Goal: Task Accomplishment & Management: Complete application form

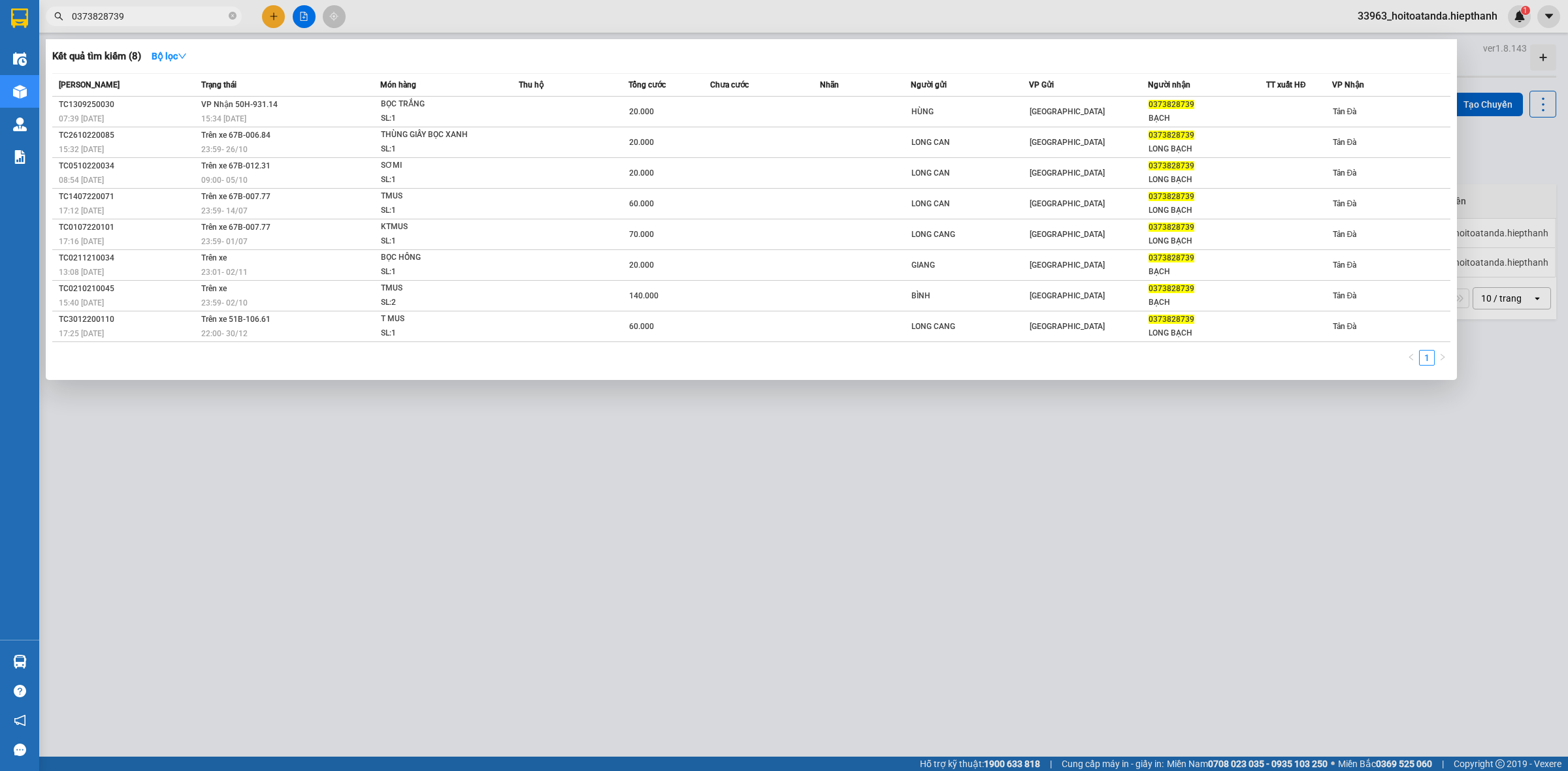
click at [57, 16] on div "0373828739" at bounding box center [127, 16] width 255 height 19
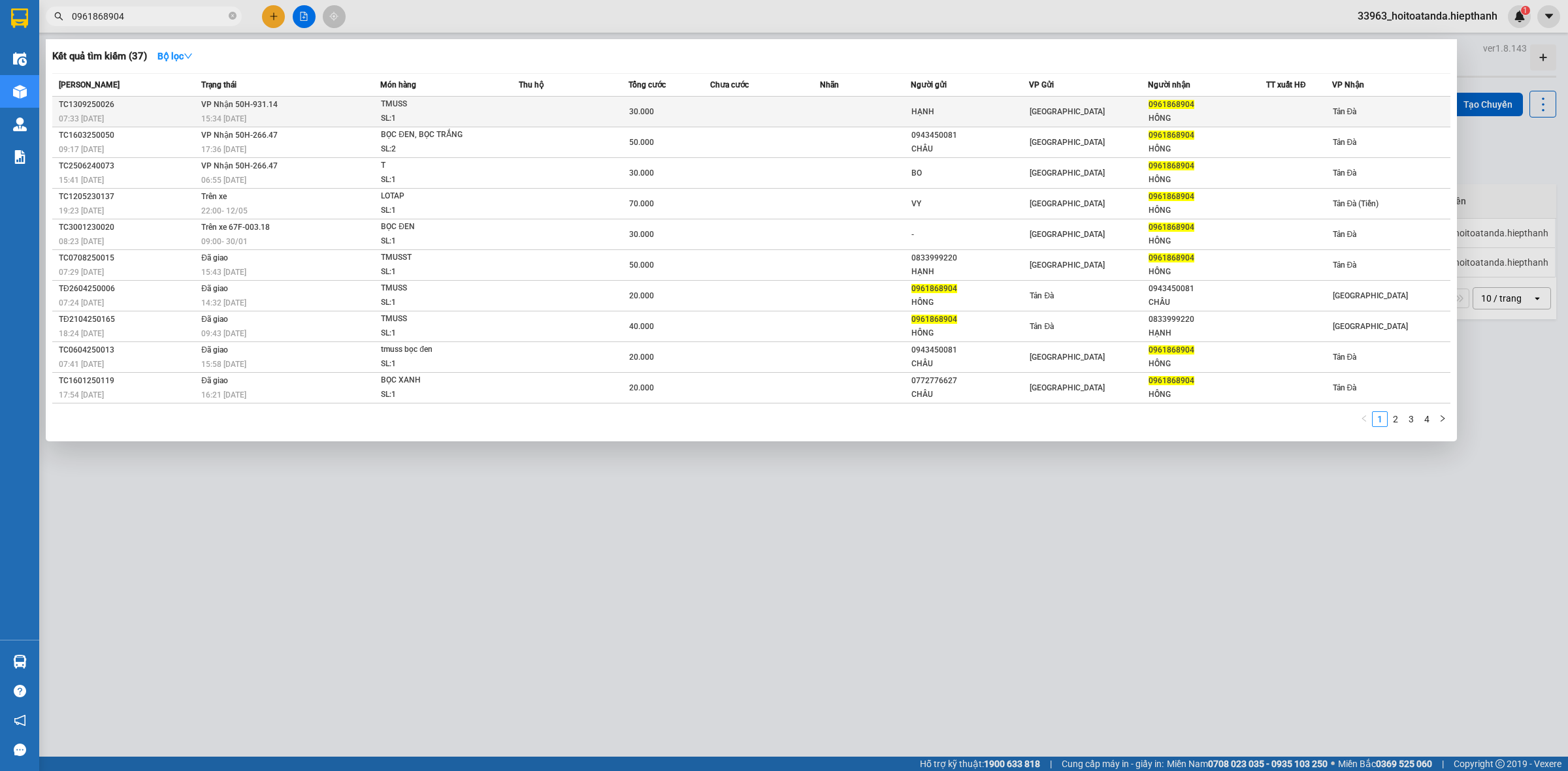
type input "0961868904"
click at [420, 103] on div "TMUSS" at bounding box center [430, 104] width 98 height 14
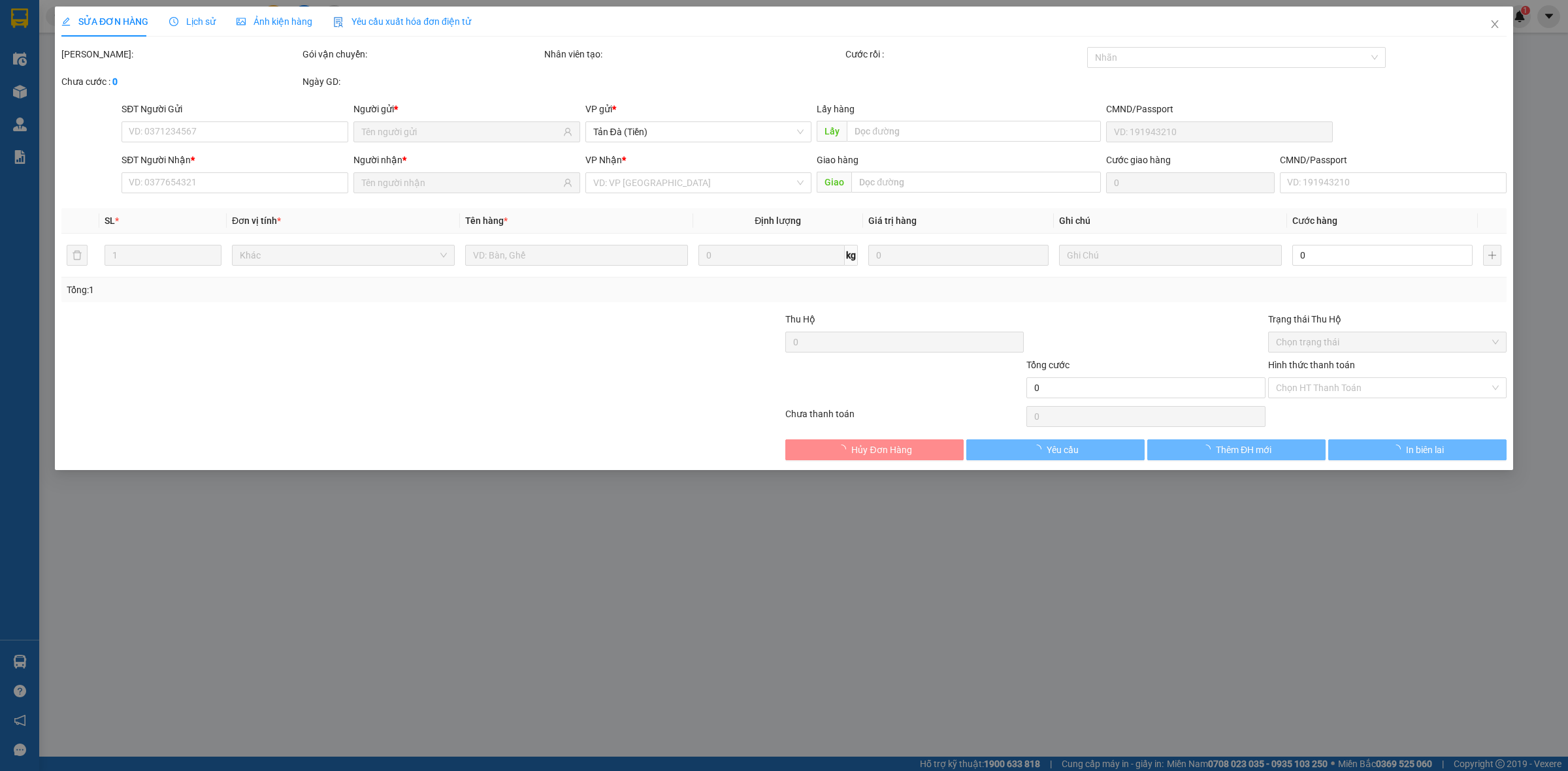
type input "HẠNH"
type input "0961868904"
type input "HỒNG"
type input "30.000"
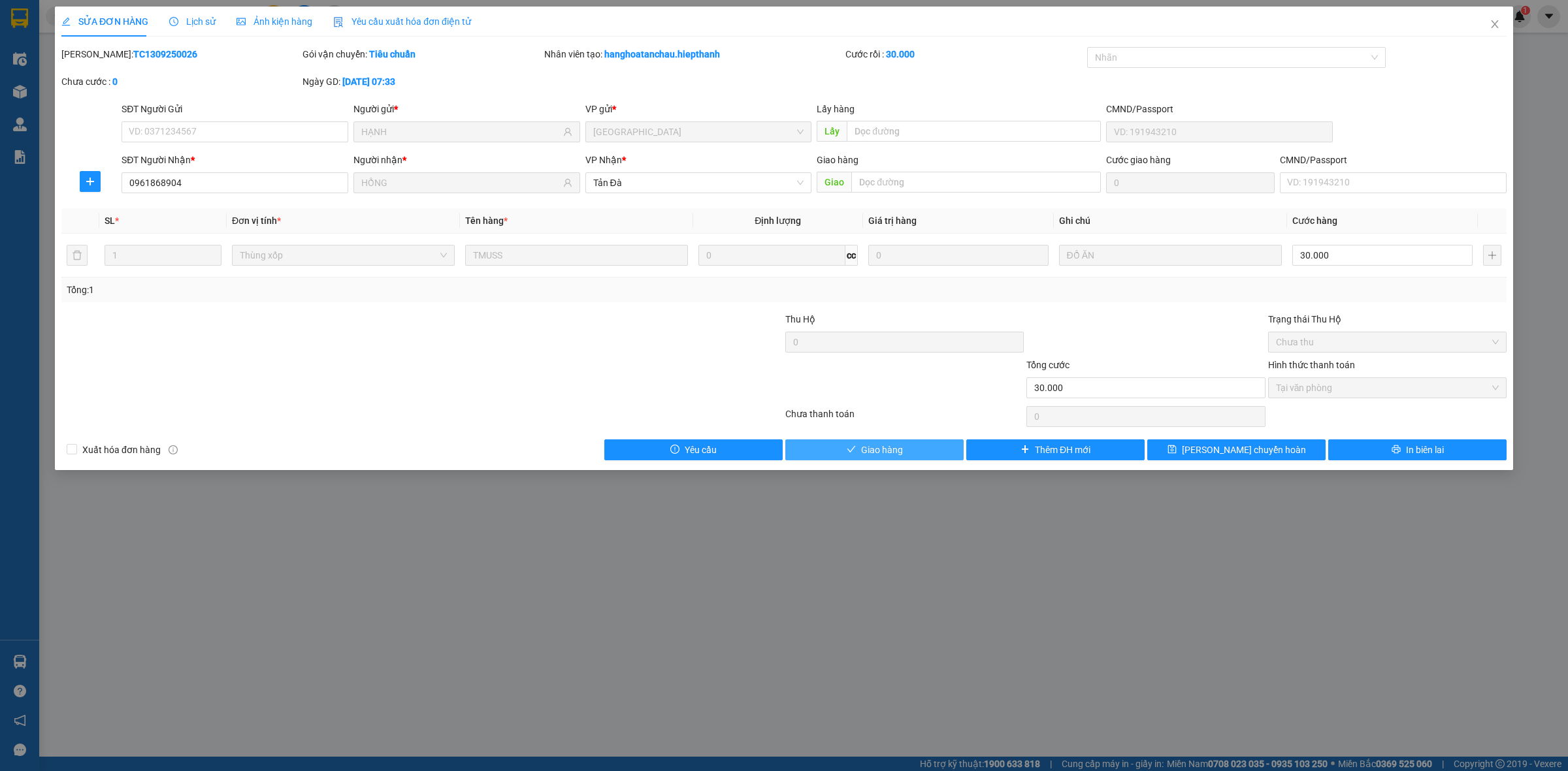
click at [867, 448] on span "Giao hàng" at bounding box center [882, 449] width 41 height 14
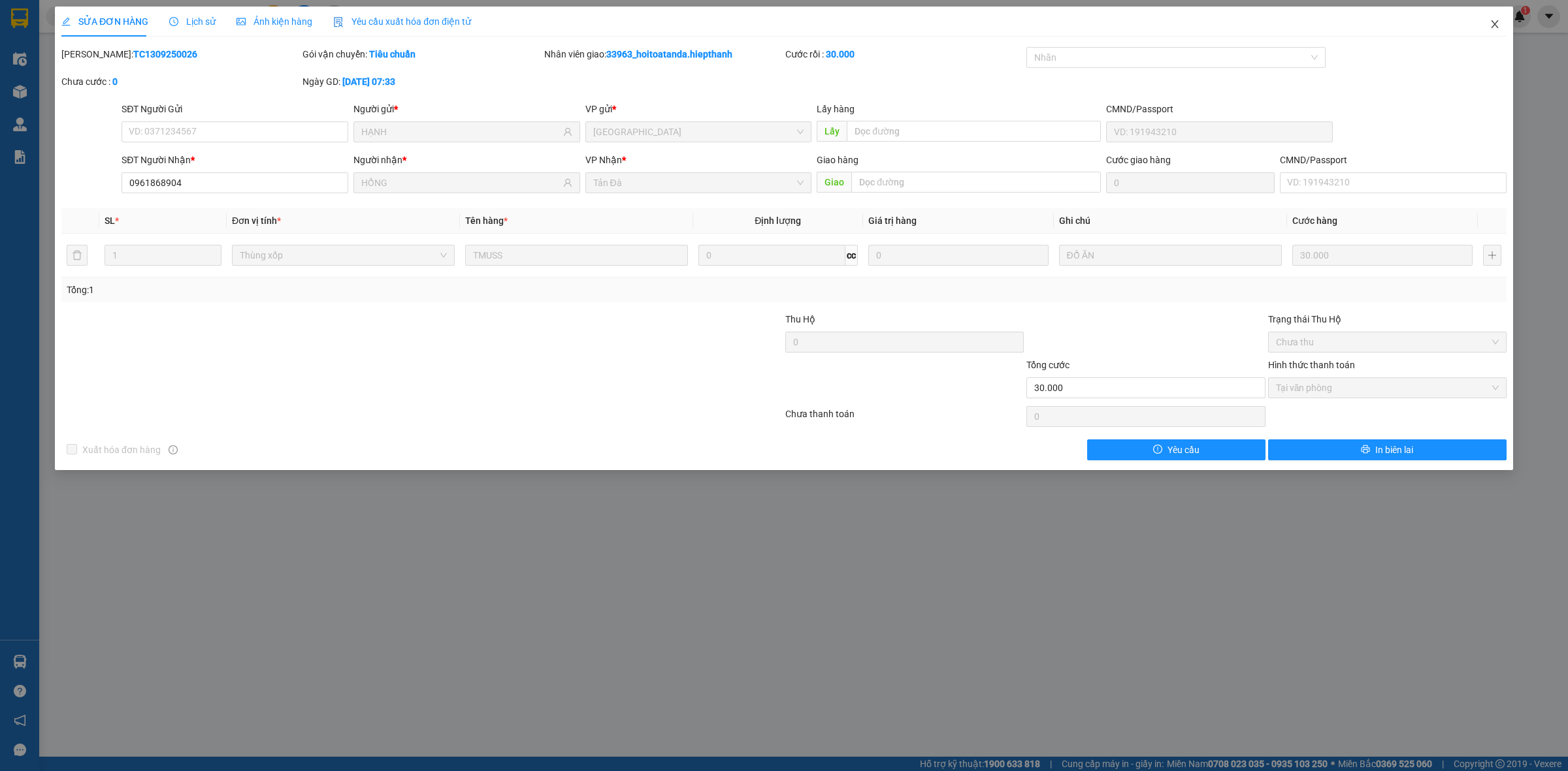
click at [1490, 18] on span "Close" at bounding box center [1494, 24] width 36 height 36
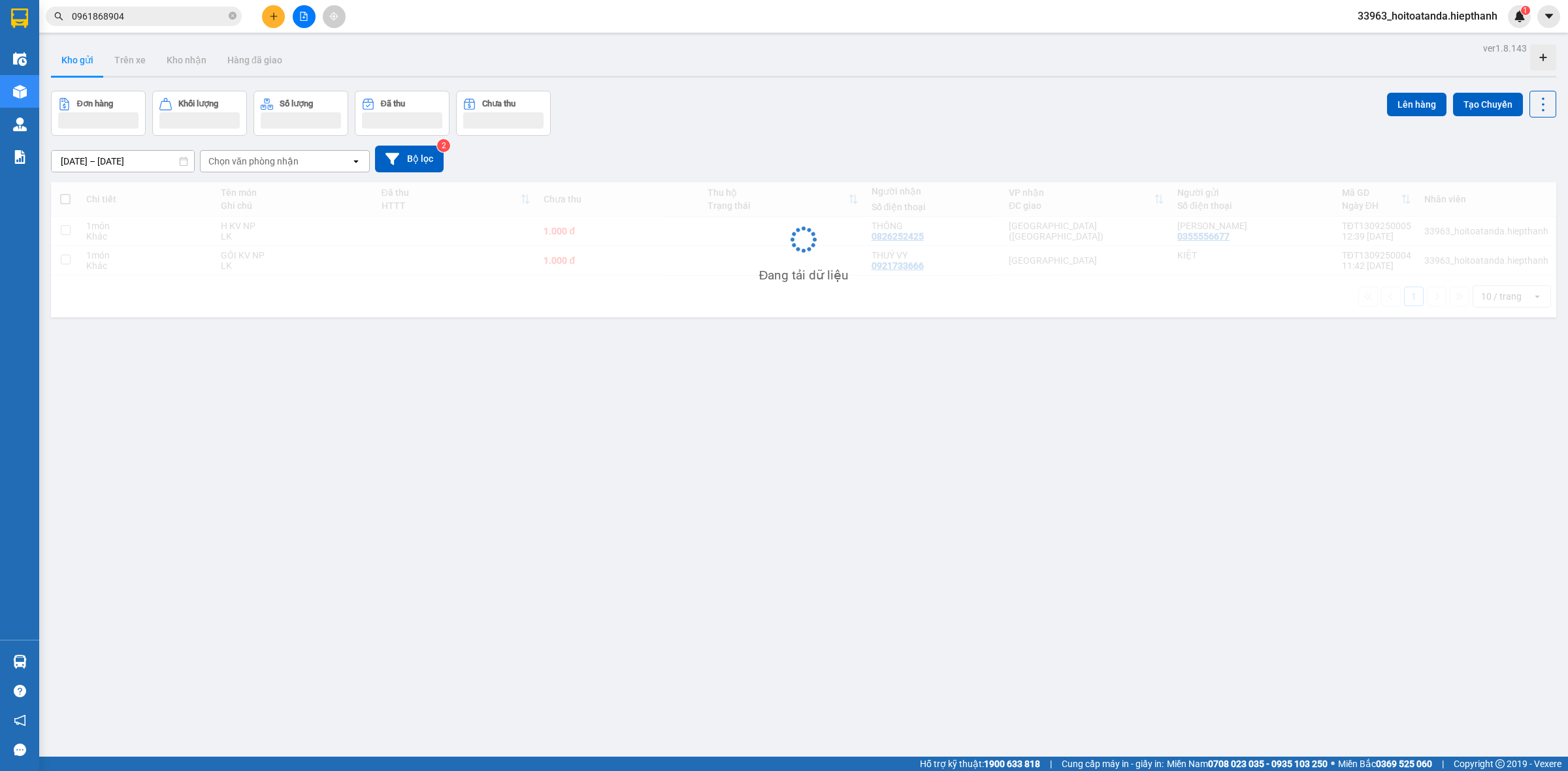
click at [270, 21] on button at bounding box center [273, 16] width 23 height 23
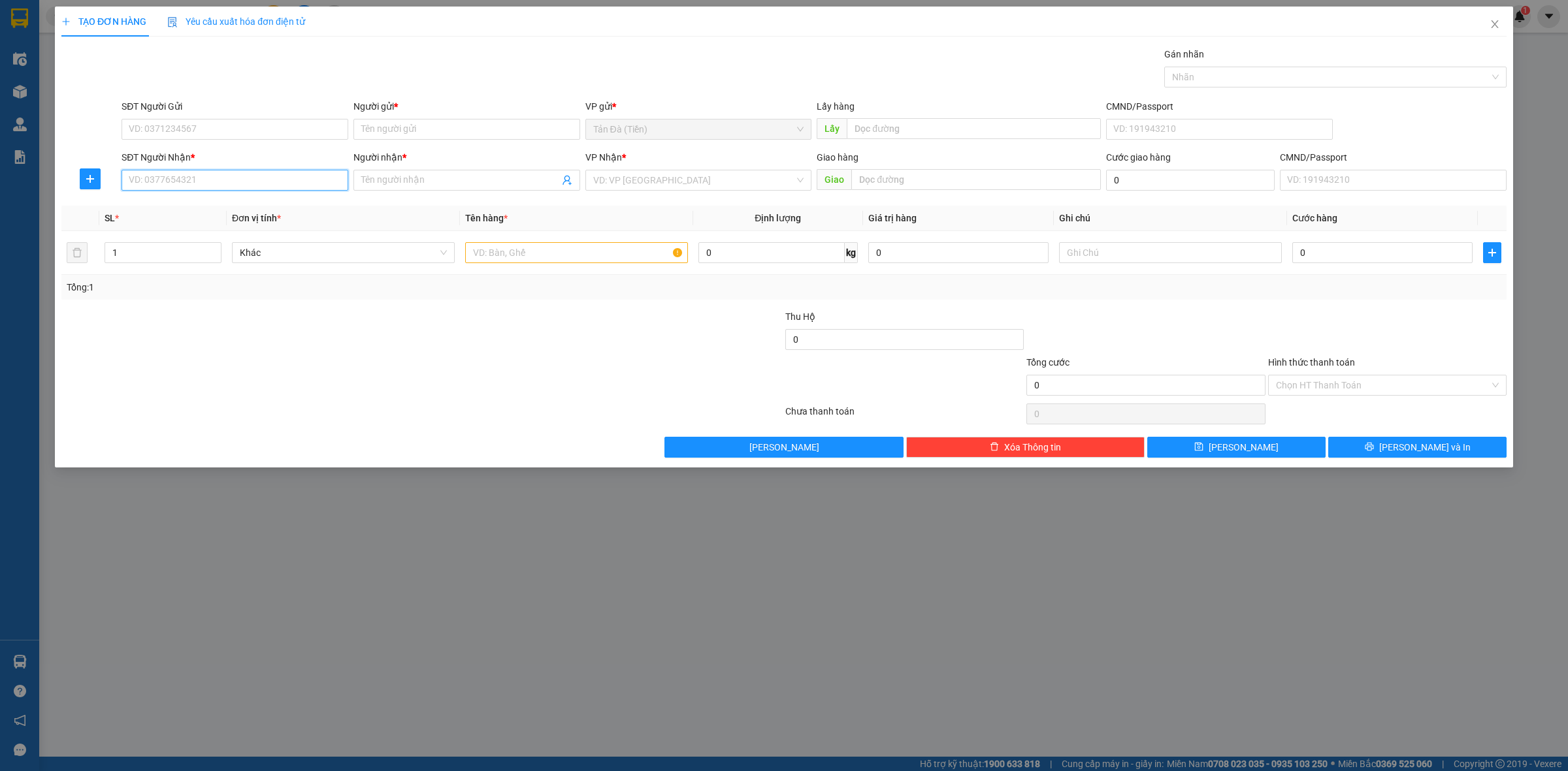
click at [242, 178] on input "SĐT Người Nhận *" at bounding box center [235, 180] width 227 height 21
type input "0944927927"
drag, startPoint x: 221, startPoint y: 214, endPoint x: 242, endPoint y: 201, distance: 24.7
click at [222, 214] on div "0944927927 - [PERSON_NAME]" at bounding box center [235, 207] width 227 height 21
type input "[PERSON_NAME]"
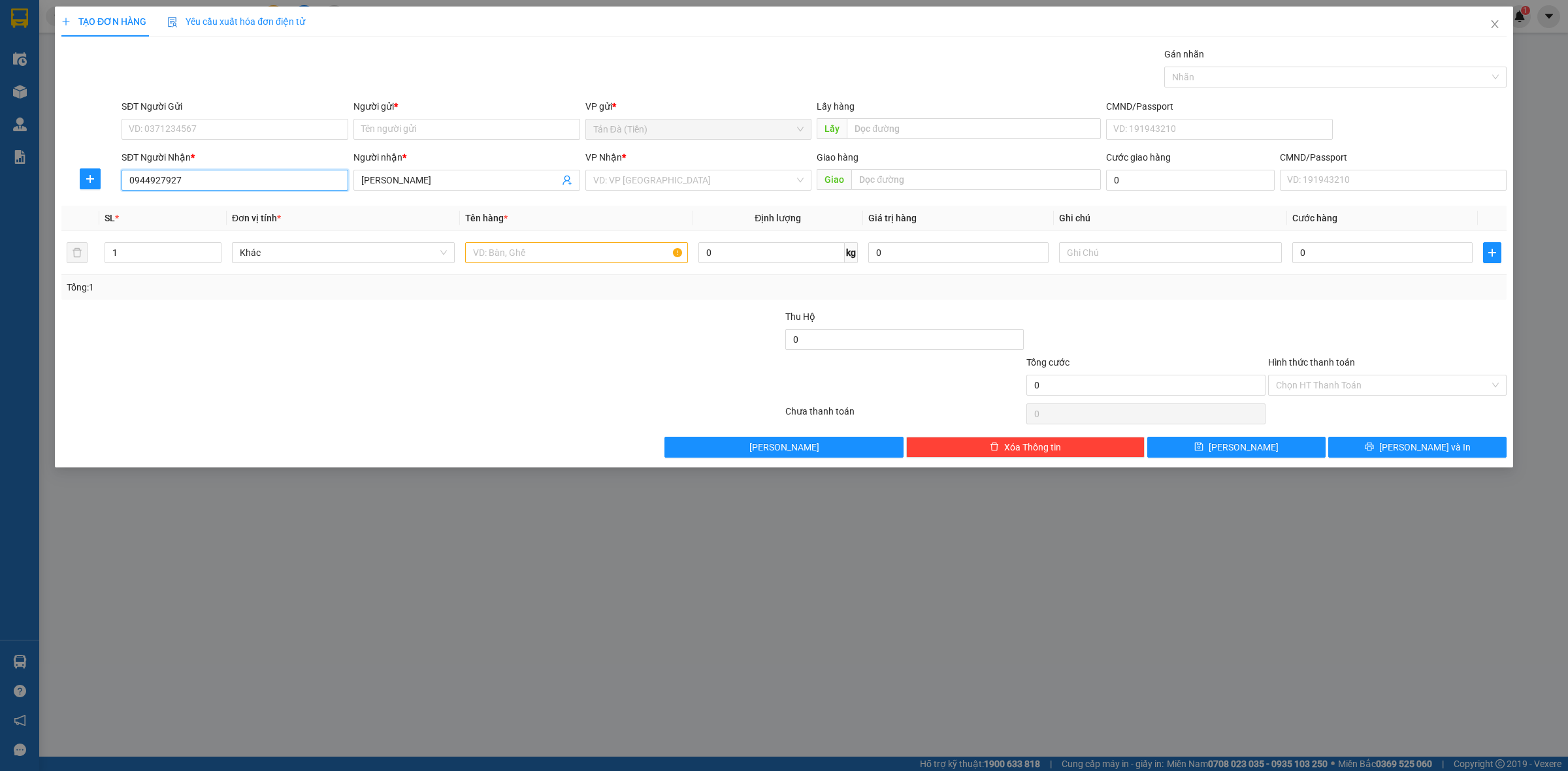
type input "0944927927"
click at [269, 115] on div "SĐT Người Gửi" at bounding box center [235, 109] width 227 height 19
click at [272, 125] on input "SĐT Người Gửi" at bounding box center [235, 129] width 227 height 21
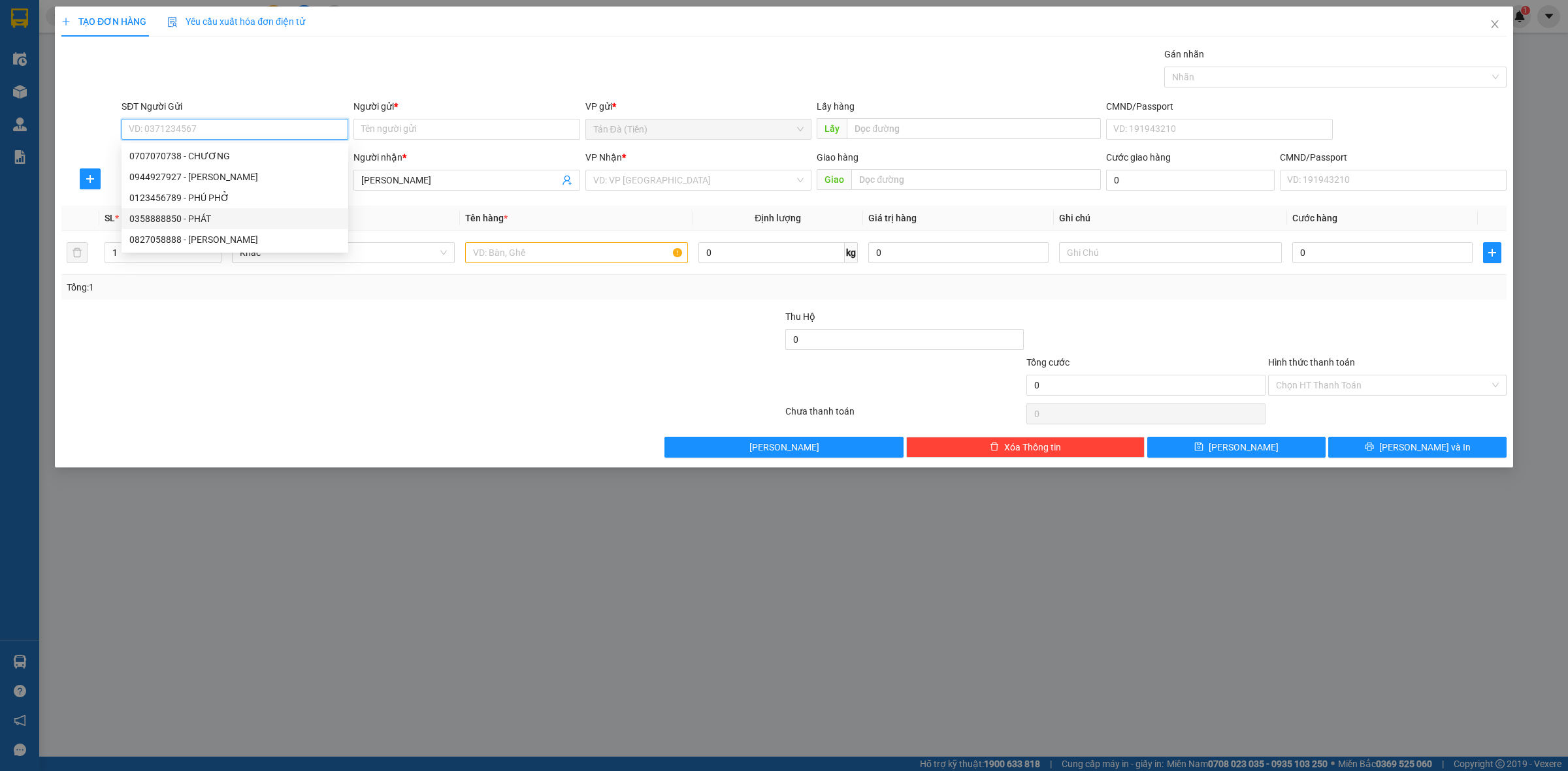
click at [225, 222] on div "0358888850 - PHÁT" at bounding box center [235, 219] width 211 height 14
type input "0358888850"
type input "PHÁT"
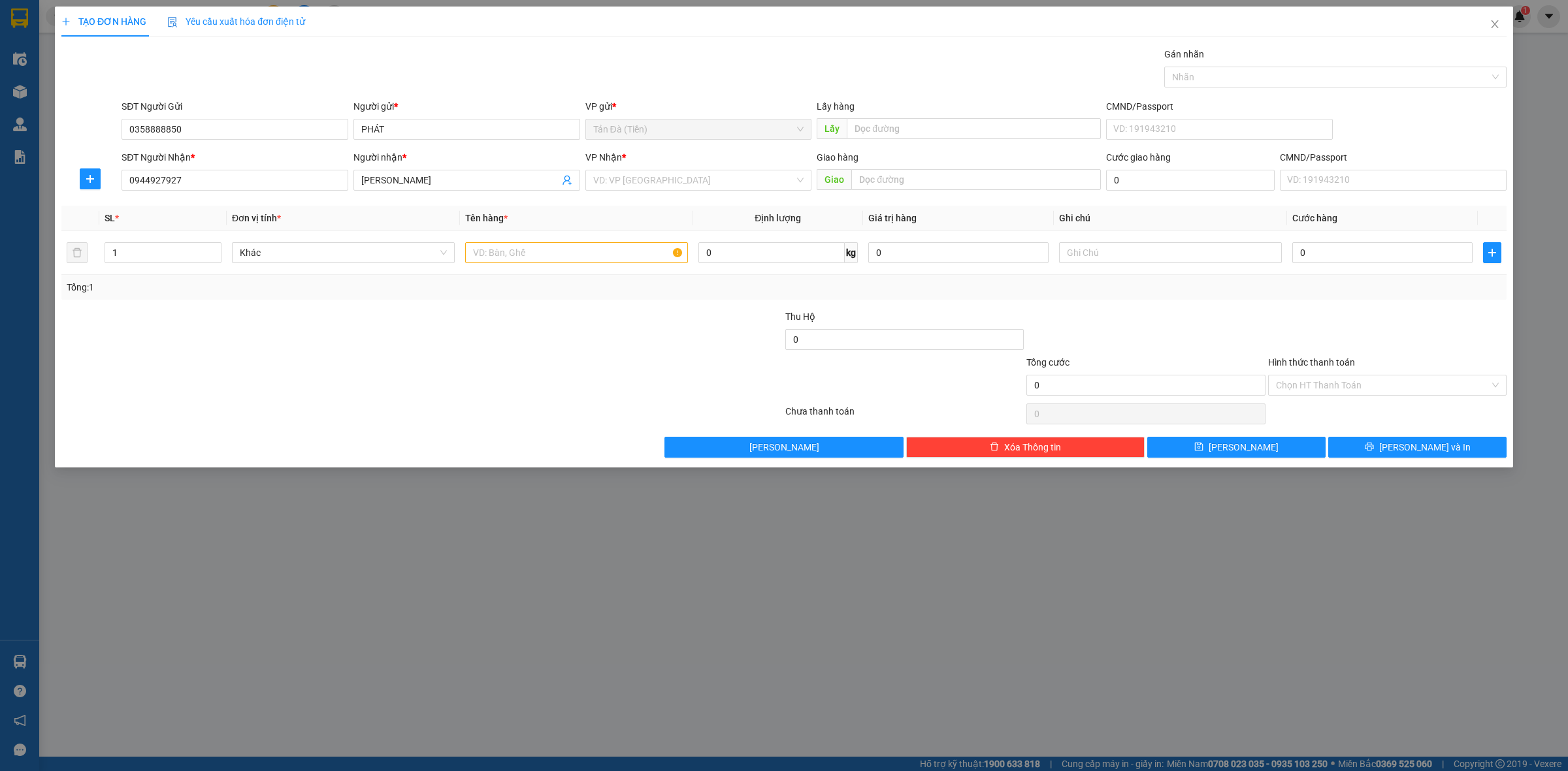
drag, startPoint x: 614, startPoint y: 174, endPoint x: 644, endPoint y: 191, distance: 34.5
click at [616, 174] on input "search" at bounding box center [694, 179] width 202 height 19
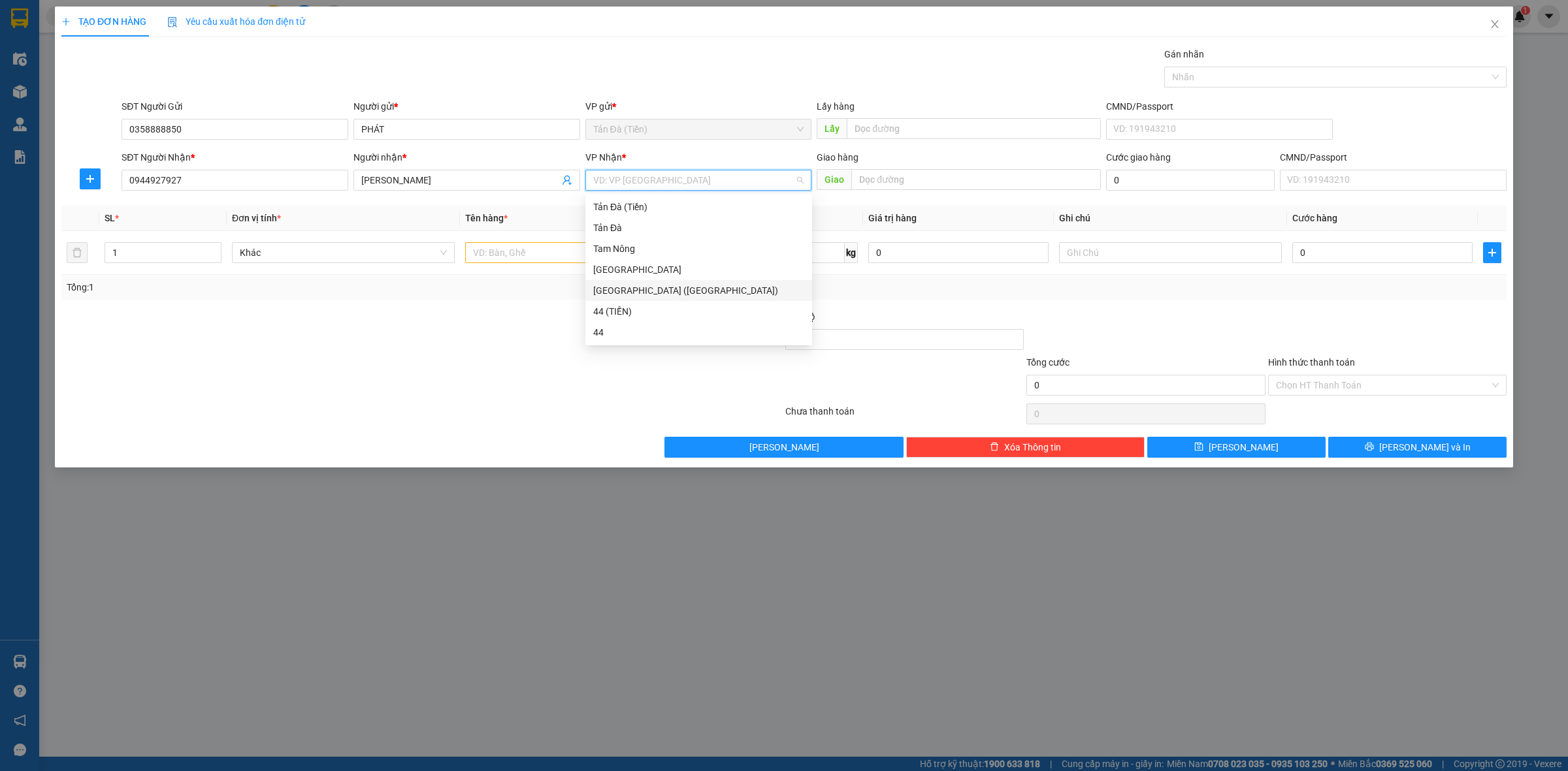
click at [644, 275] on div "[GEOGRAPHIC_DATA]" at bounding box center [699, 269] width 211 height 14
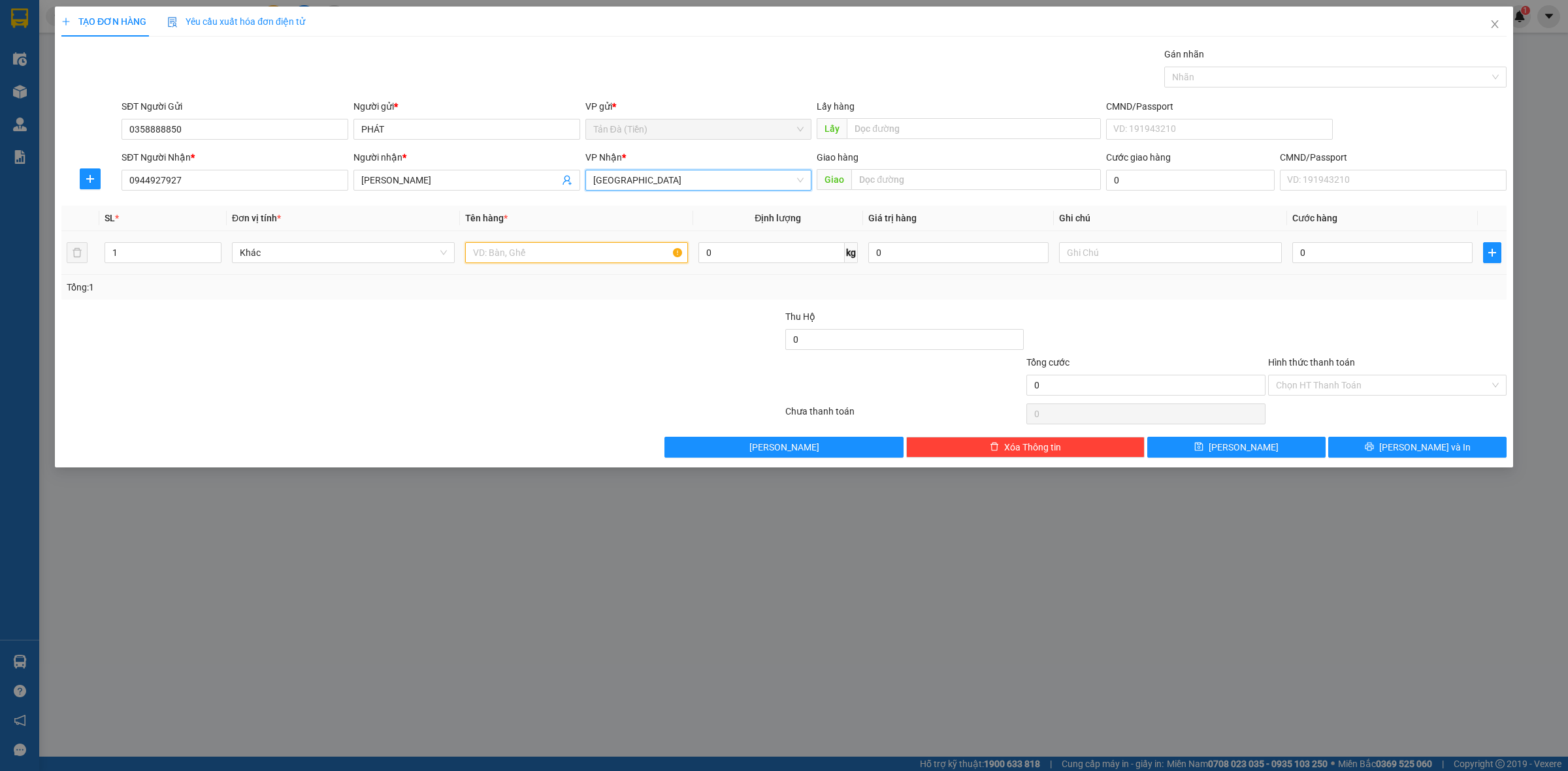
click at [568, 257] on input "text" at bounding box center [576, 252] width 223 height 21
click at [367, 257] on span "Khác" at bounding box center [343, 252] width 207 height 19
type input "CỤC KV NP"
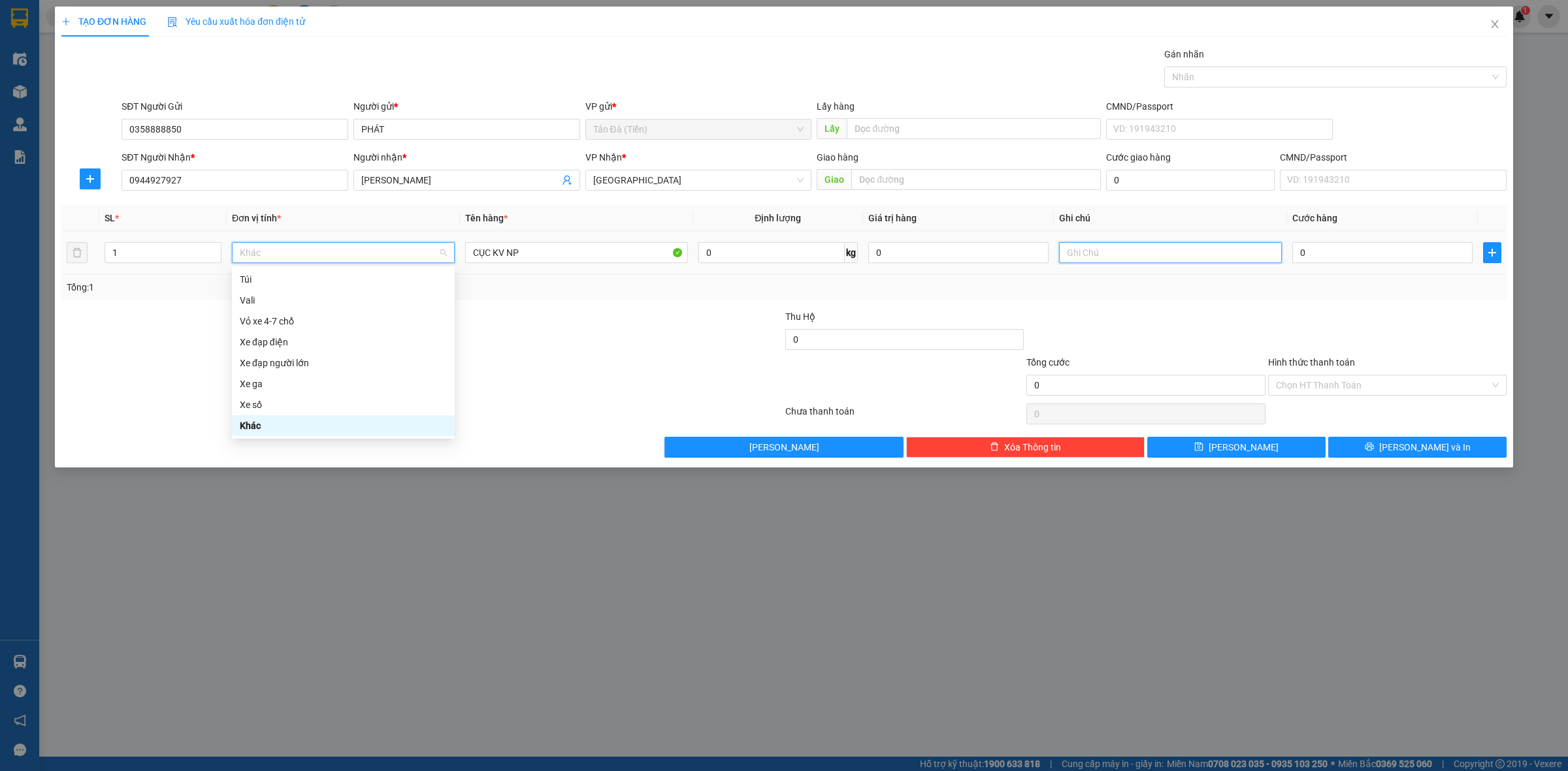
click at [1104, 252] on input "text" at bounding box center [1170, 252] width 223 height 21
type input "LK"
click at [1001, 253] on input "0" at bounding box center [958, 252] width 180 height 21
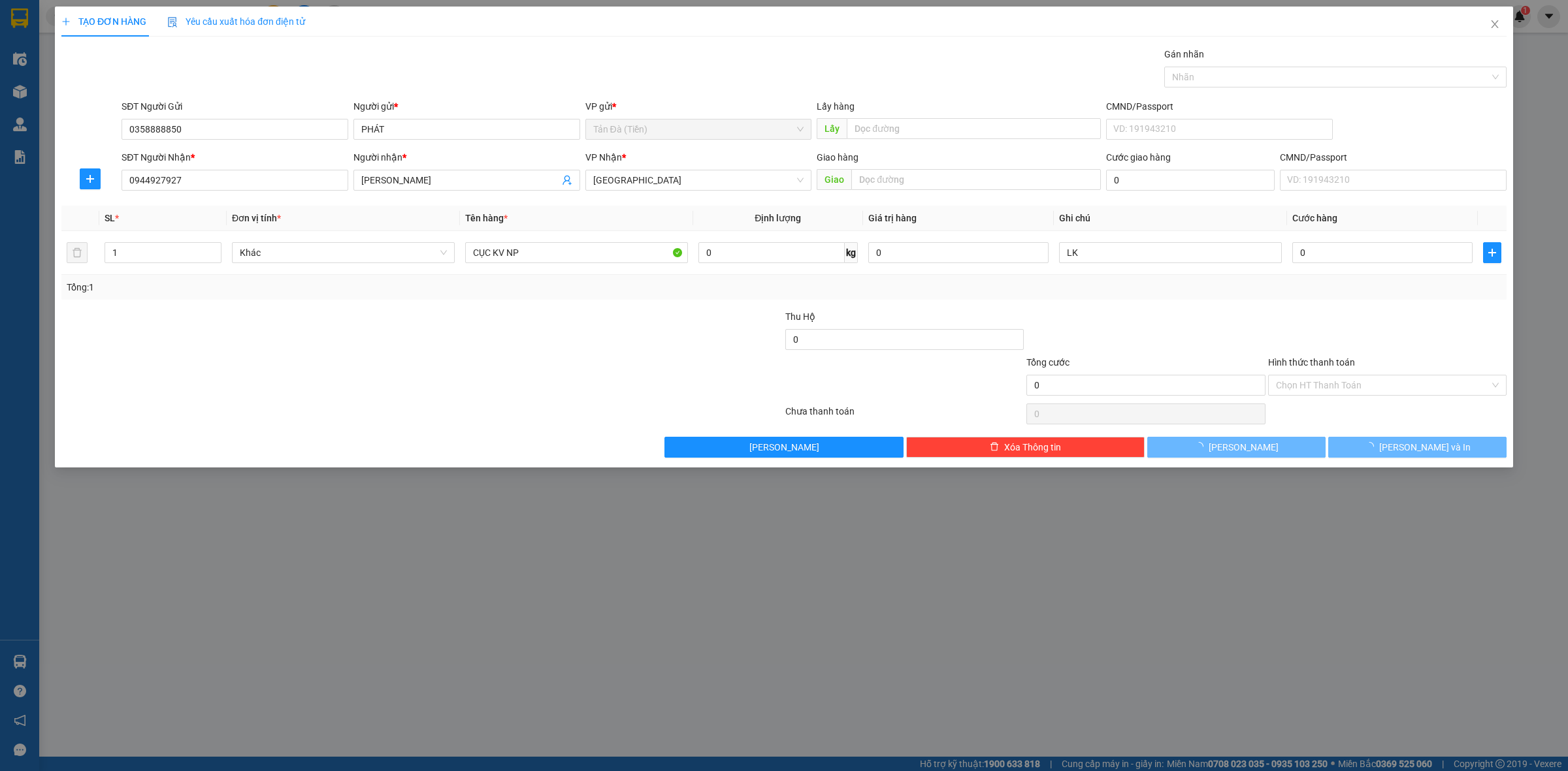
click at [1096, 292] on div "Tổng: 1" at bounding box center [784, 287] width 1434 height 14
click at [1326, 255] on input "0" at bounding box center [1382, 252] width 180 height 21
type input "1"
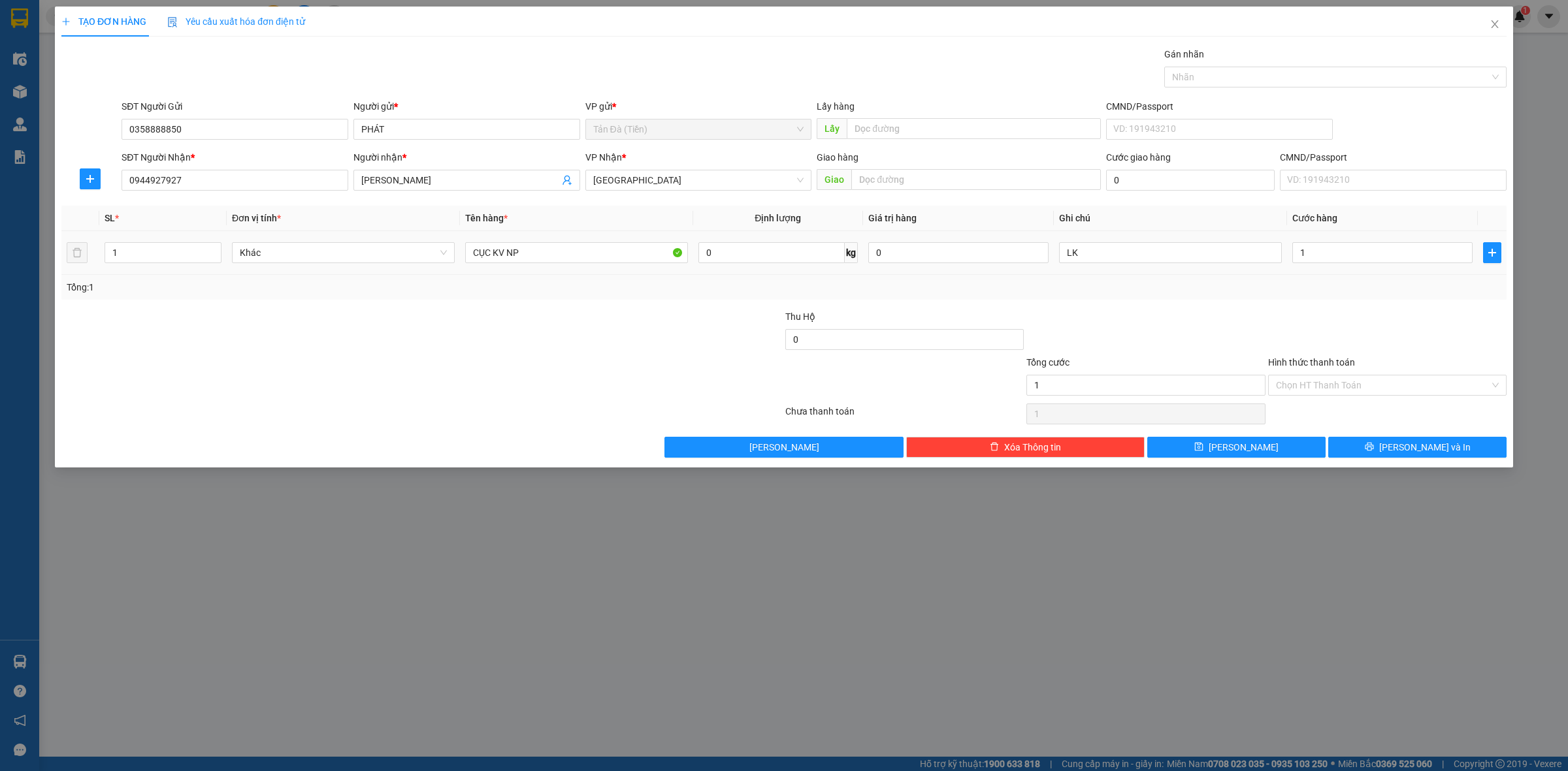
type input "1.000"
click at [1297, 318] on div at bounding box center [1387, 332] width 241 height 46
click at [1295, 352] on div at bounding box center [1387, 332] width 241 height 46
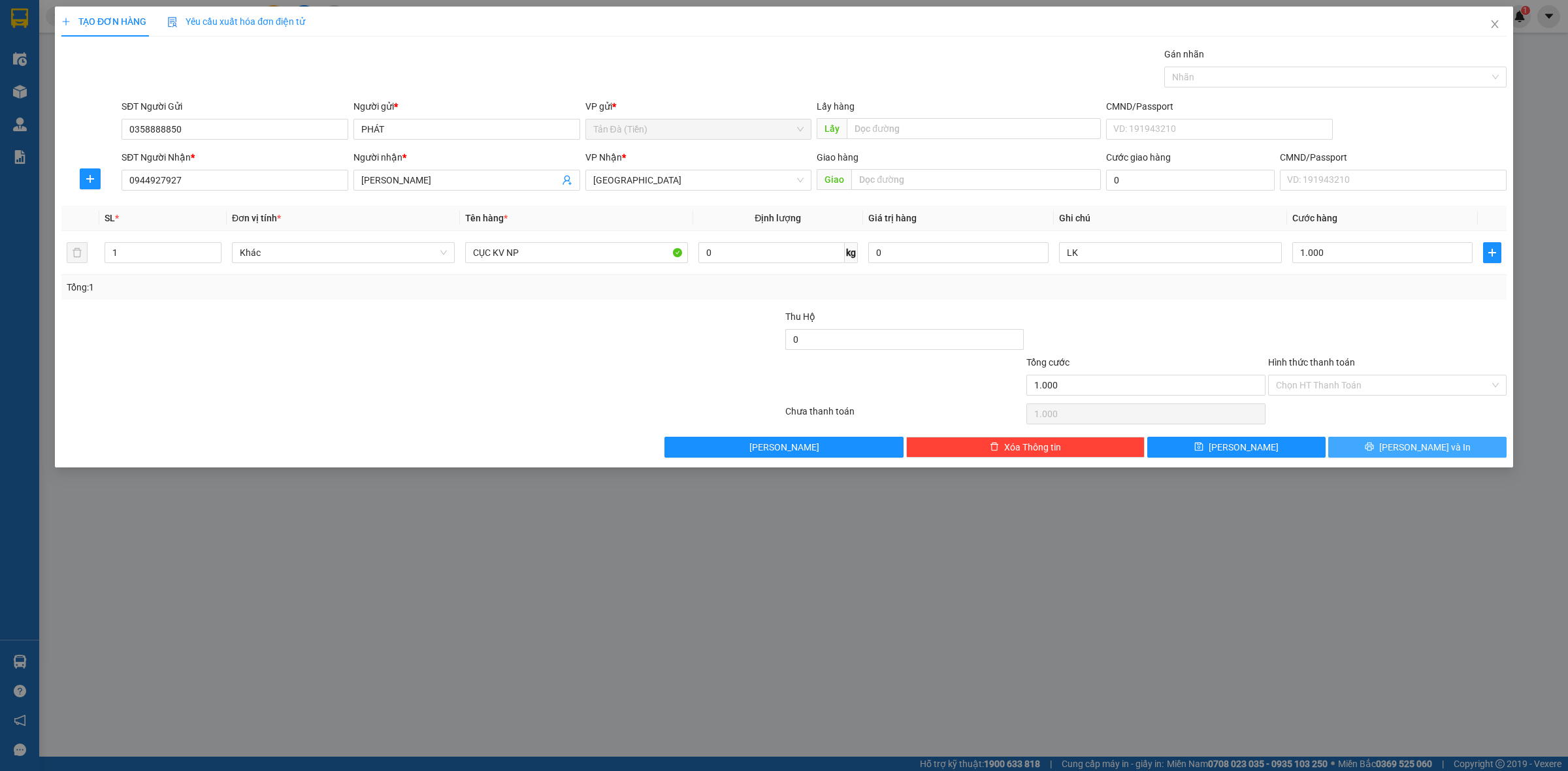
click at [1376, 439] on button "[PERSON_NAME] và In" at bounding box center [1416, 447] width 178 height 21
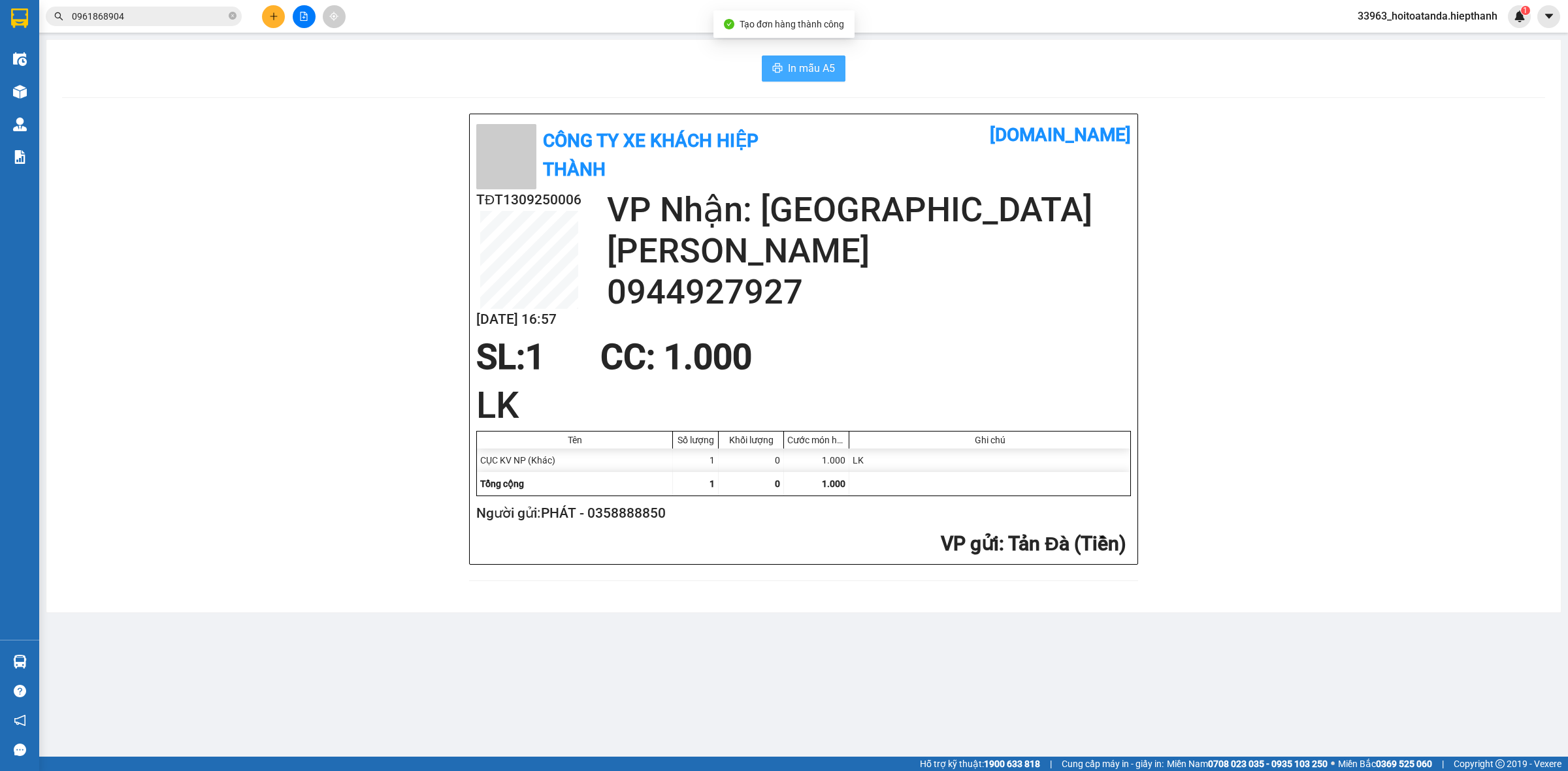
click at [808, 56] on button "In mẫu A5" at bounding box center [803, 69] width 84 height 26
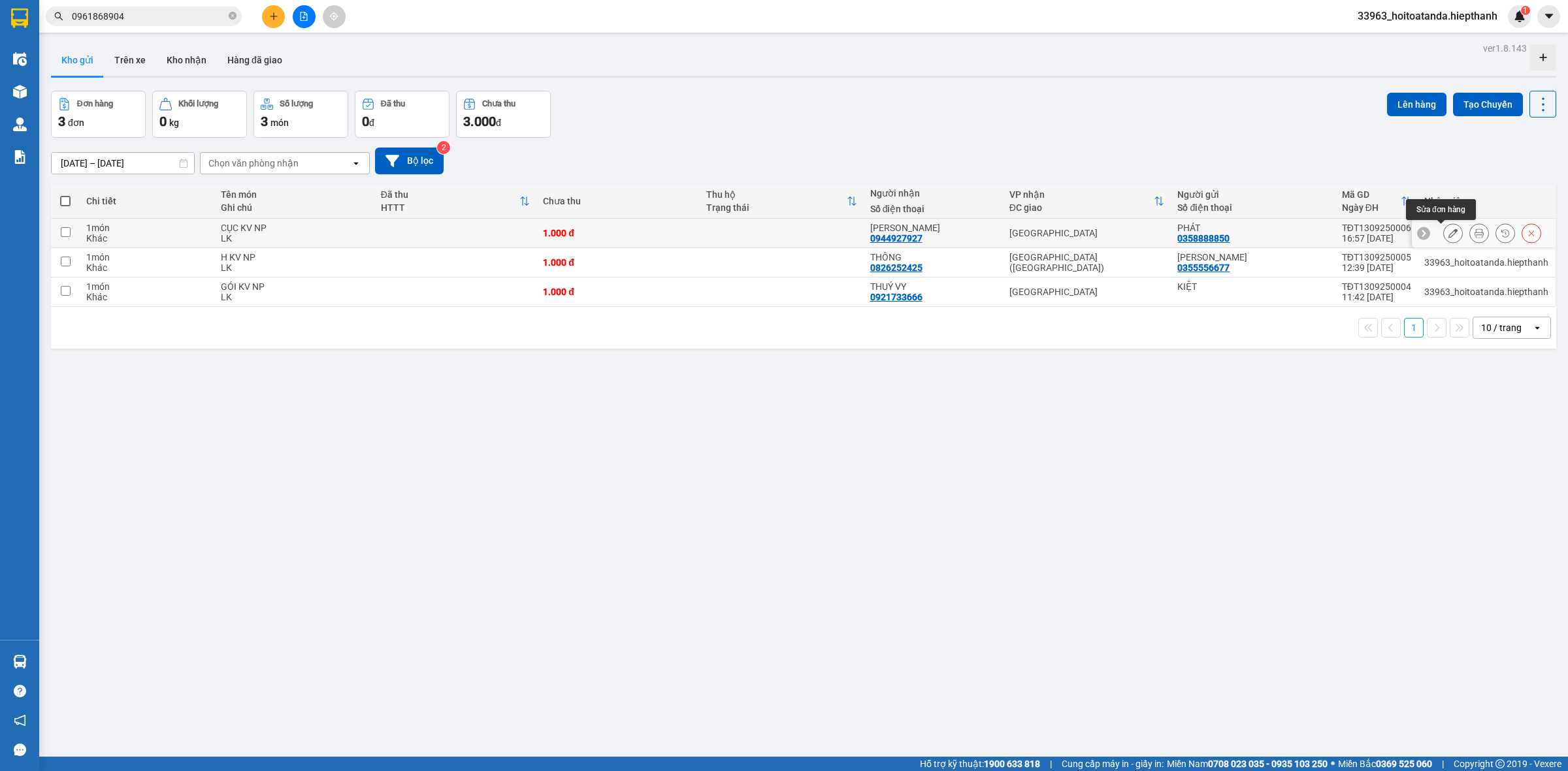
click at [1448, 232] on icon at bounding box center [1452, 233] width 9 height 9
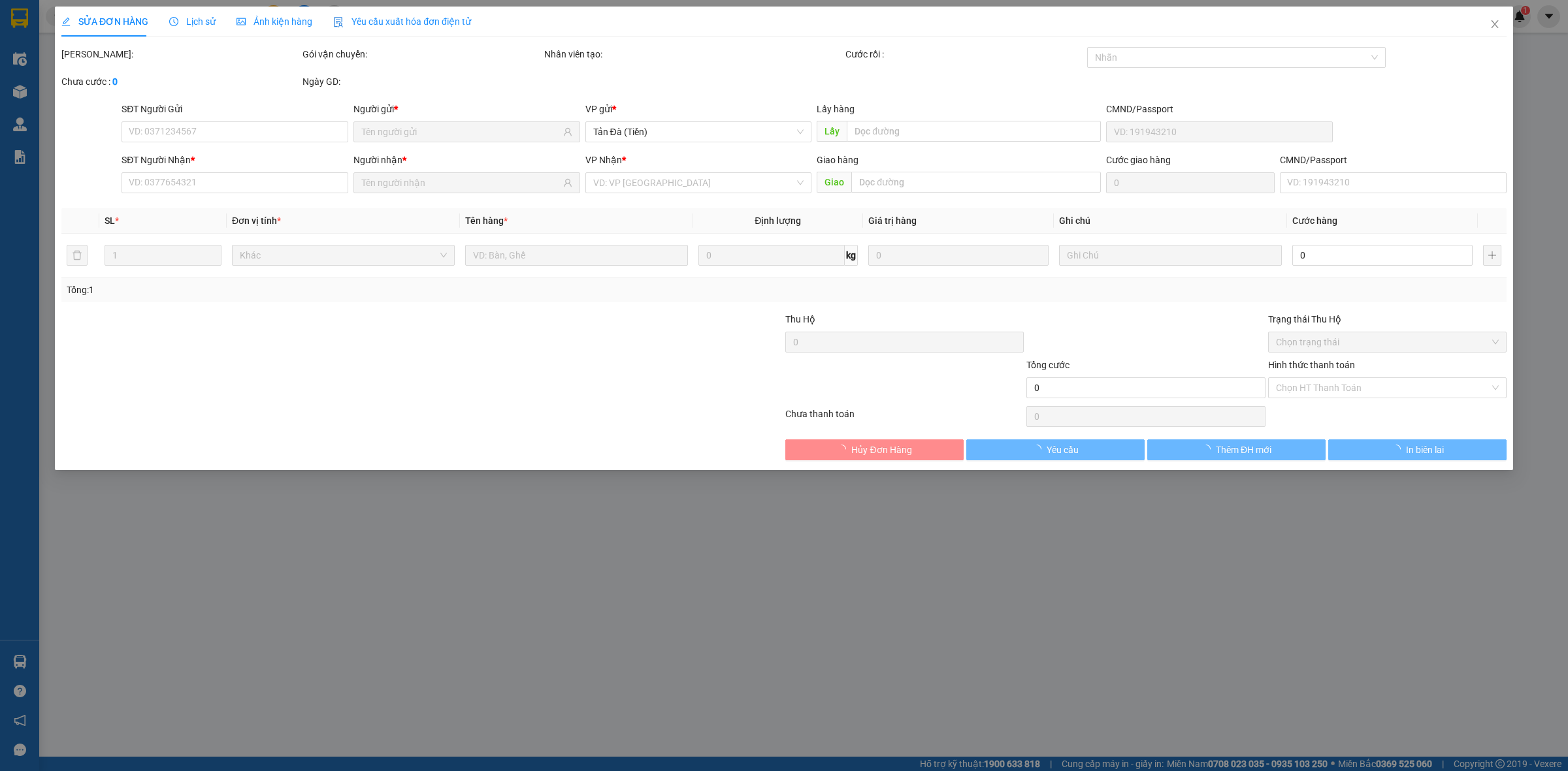
type input "0358888850"
type input "0944927927"
type input "1.000"
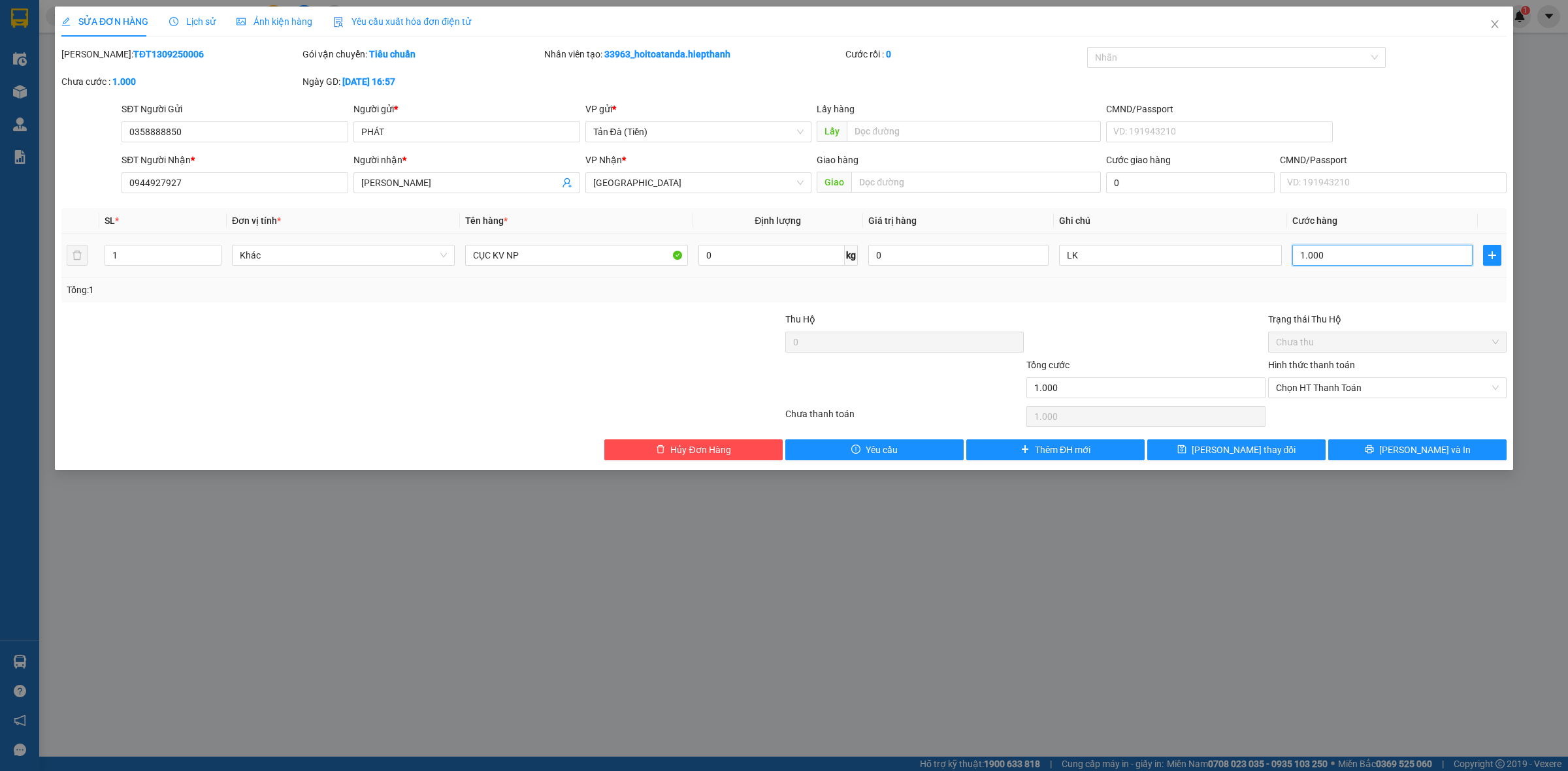
click at [1339, 255] on input "1.000" at bounding box center [1382, 255] width 180 height 21
type input "0"
click at [1374, 450] on icon "printer" at bounding box center [1369, 449] width 9 height 9
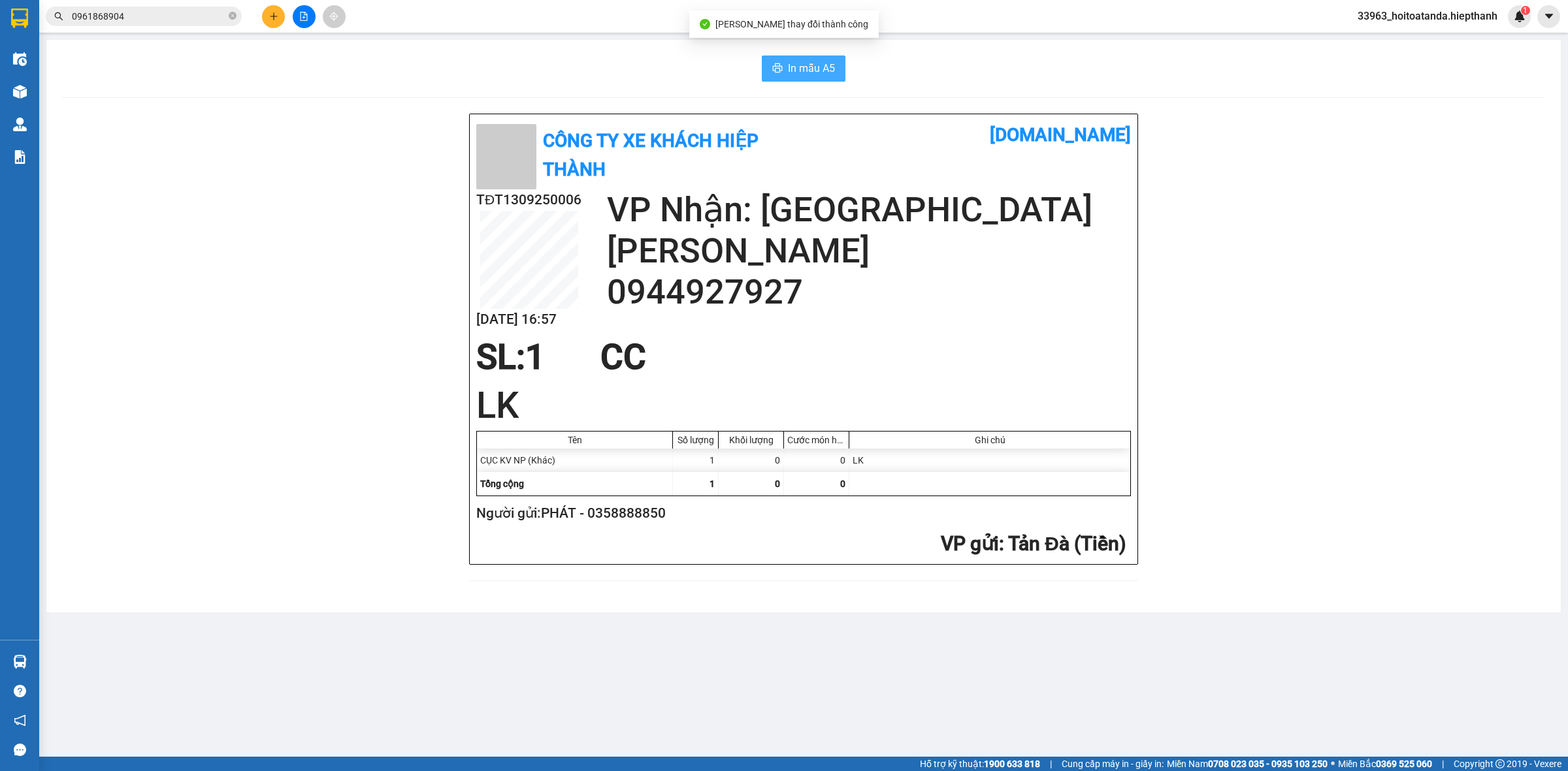
click at [772, 59] on button "In mẫu A5" at bounding box center [803, 69] width 84 height 26
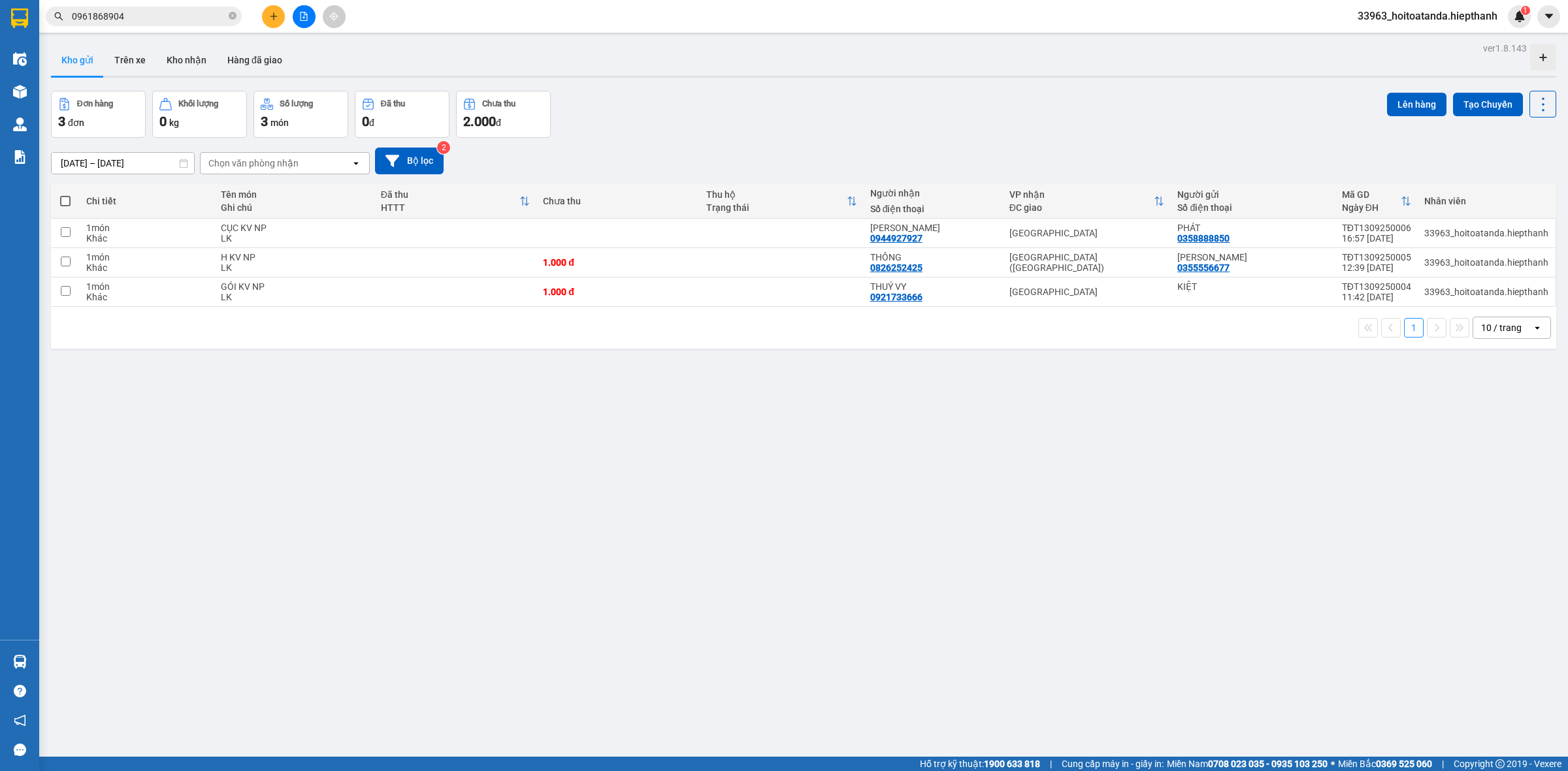
click at [1102, 442] on div "ver 1.8.143 Kho gửi Trên xe Kho nhận Hàng đã giao Đơn hàng 3 đơn Khối lượng 0 k…" at bounding box center [804, 424] width 1516 height 771
click at [1448, 236] on icon at bounding box center [1452, 233] width 9 height 9
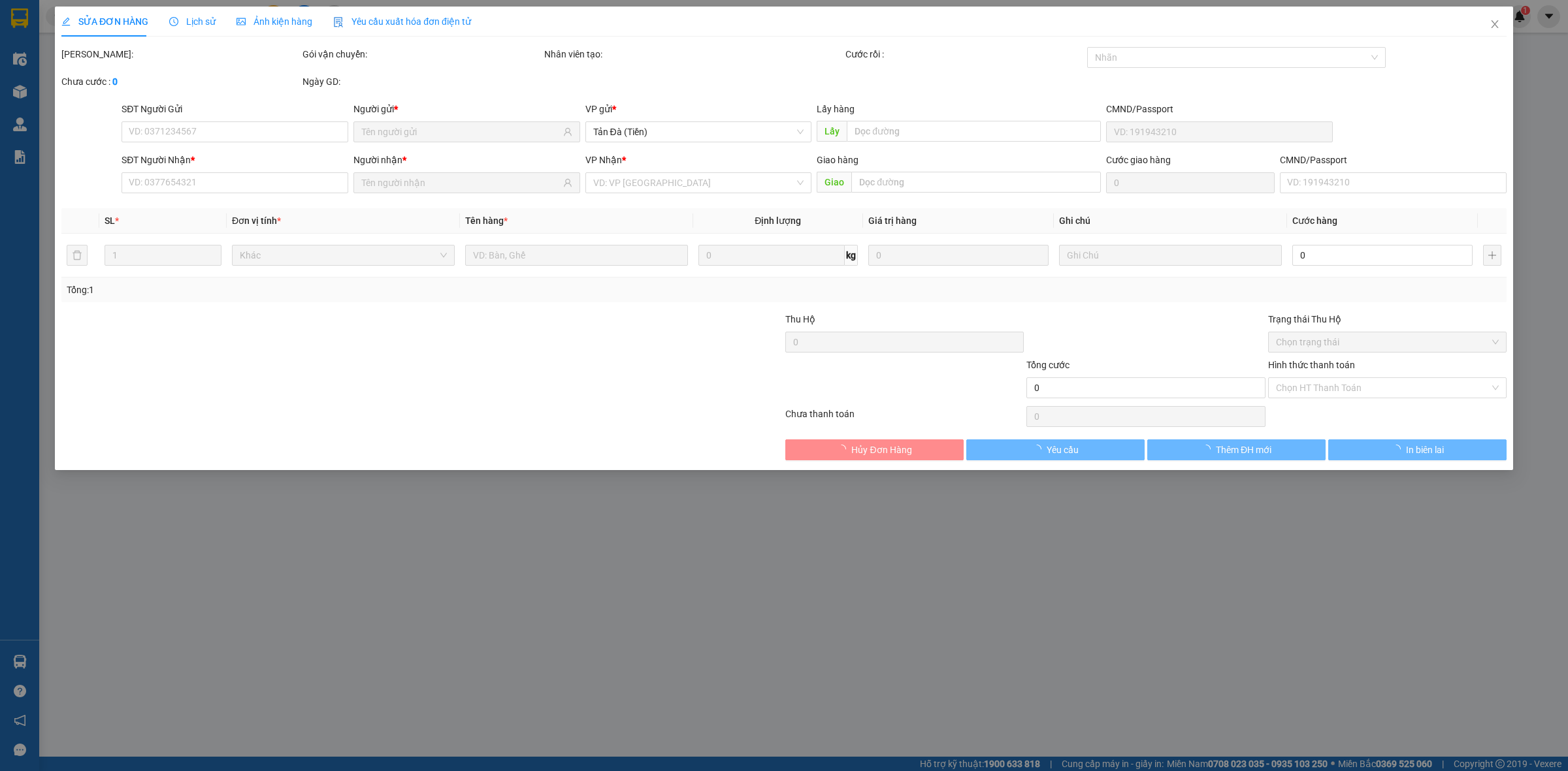
type input "0358888850"
type input "0944927927"
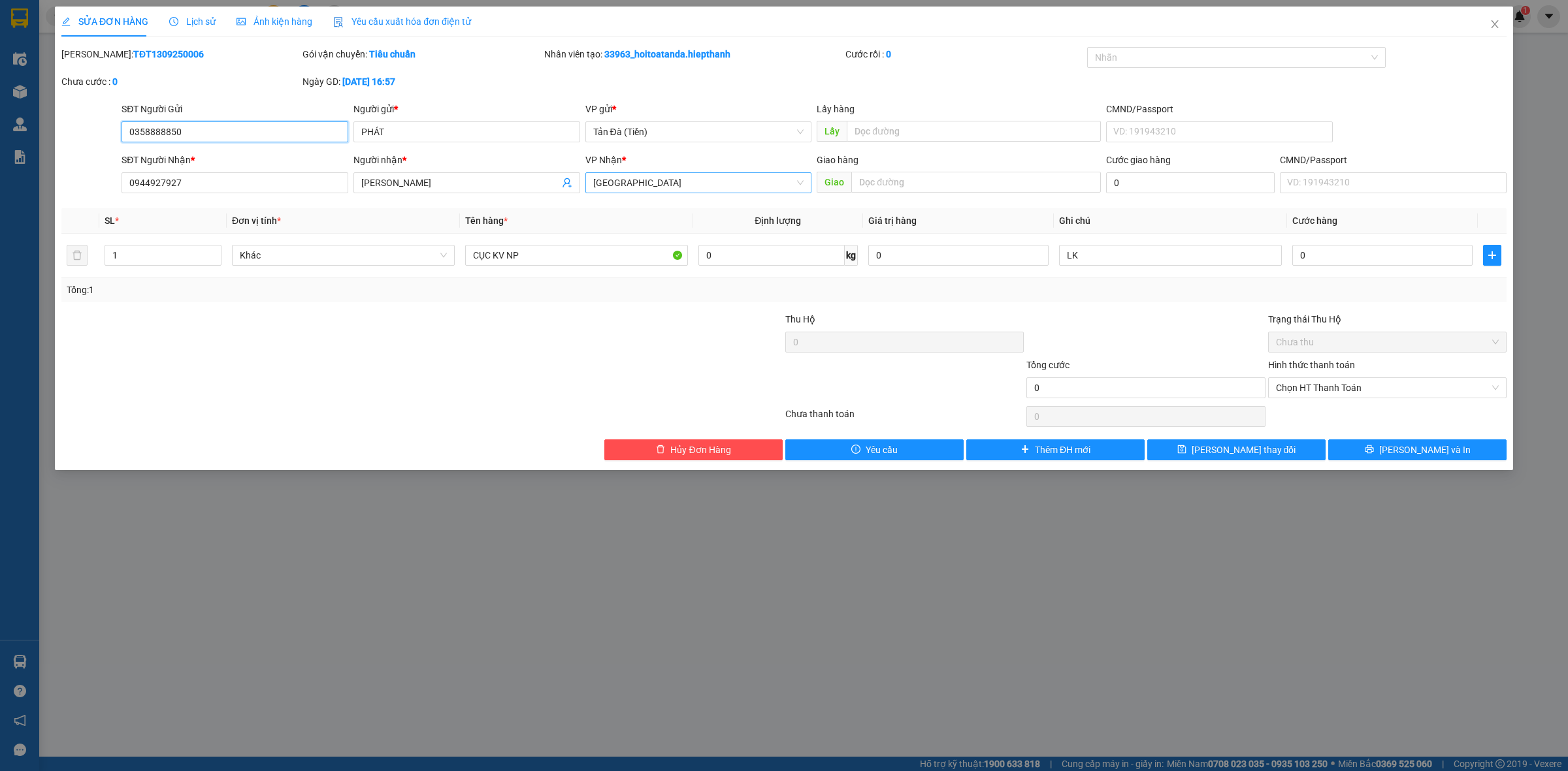
click at [698, 181] on span "[GEOGRAPHIC_DATA]" at bounding box center [699, 182] width 211 height 19
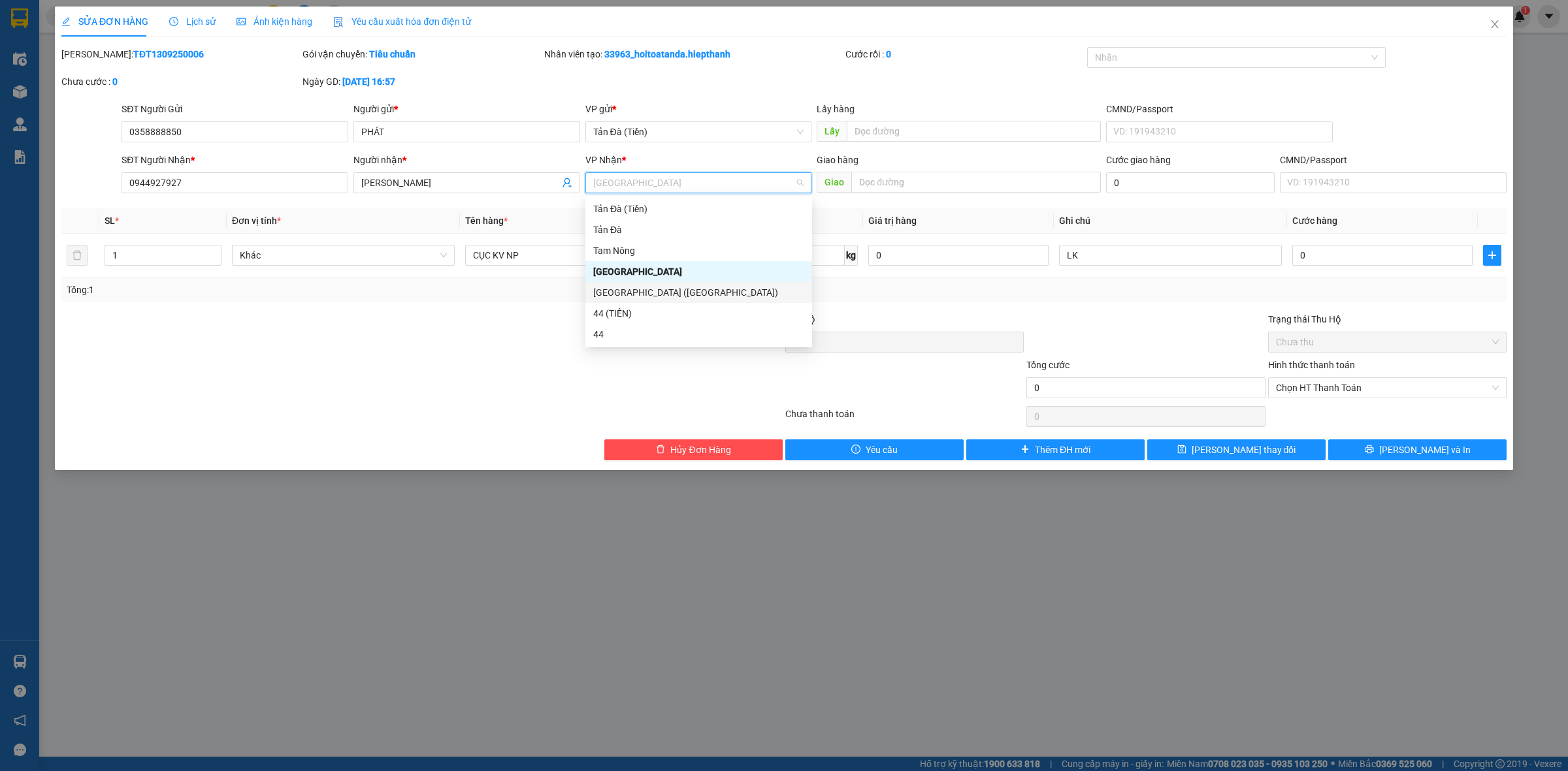
click at [647, 294] on div "[GEOGRAPHIC_DATA] ([GEOGRAPHIC_DATA])" at bounding box center [699, 292] width 211 height 14
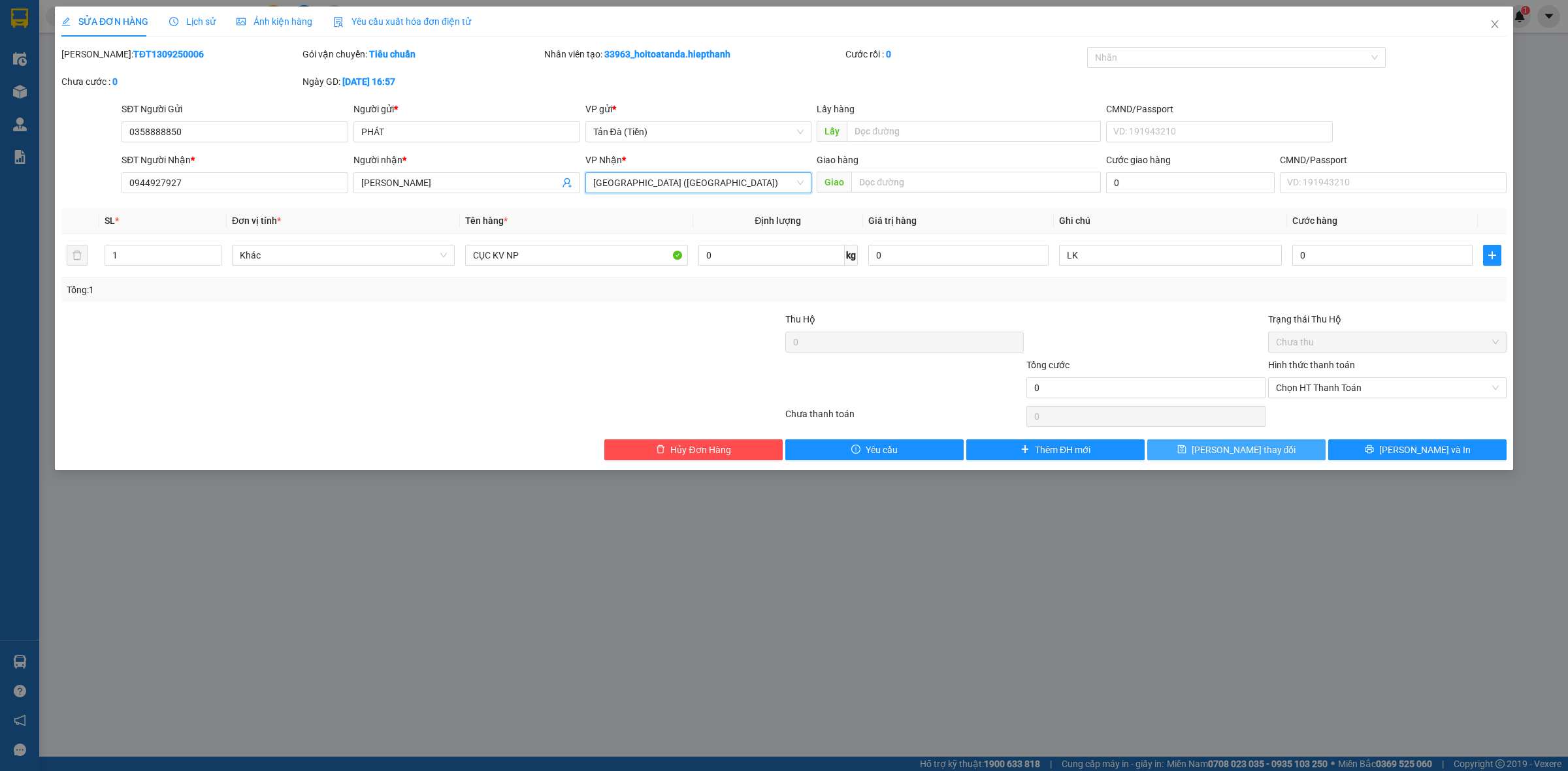
click at [1277, 457] on button "[PERSON_NAME] thay đổi" at bounding box center [1236, 449] width 178 height 21
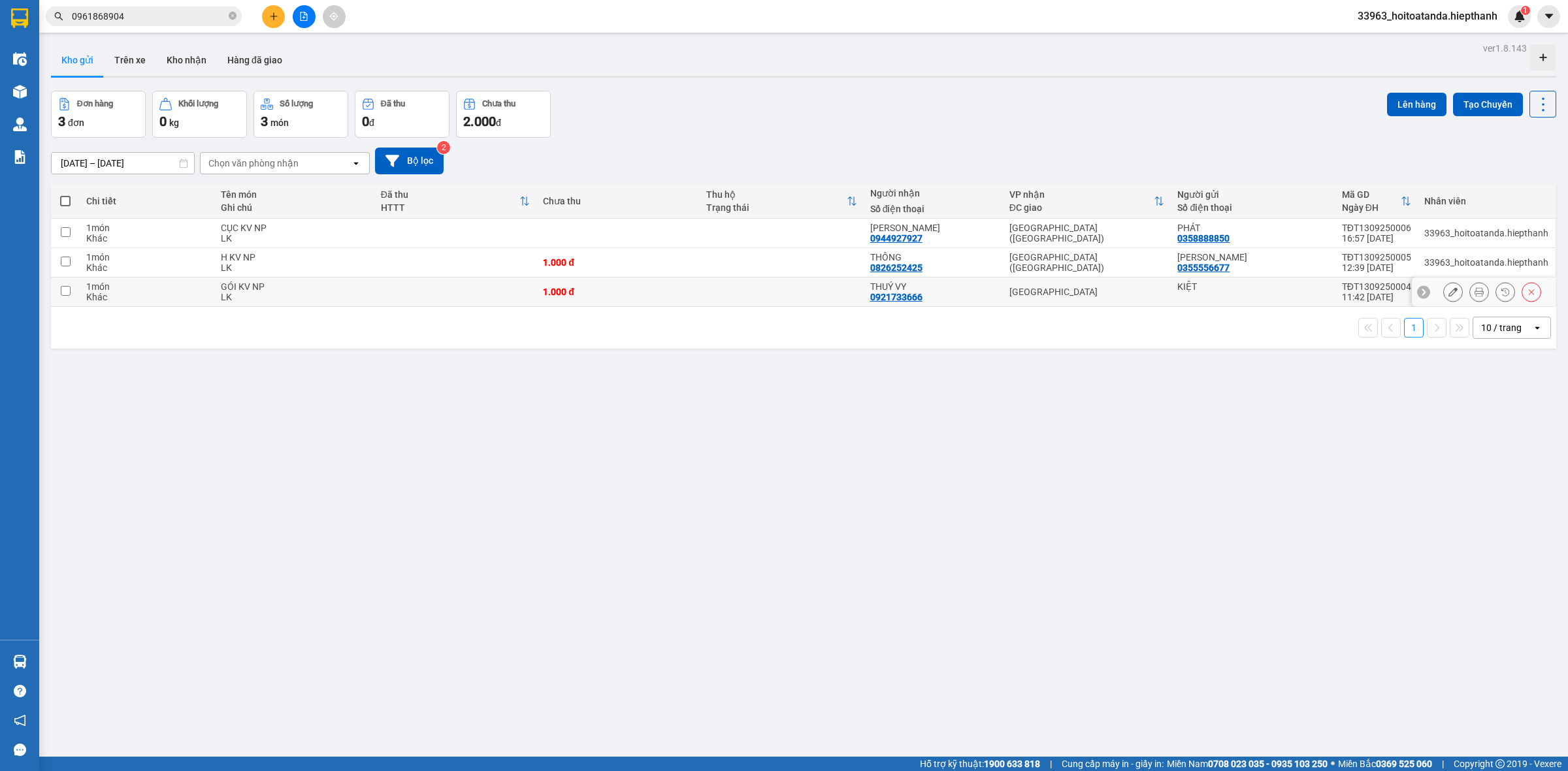
click at [1448, 289] on icon at bounding box center [1452, 292] width 9 height 9
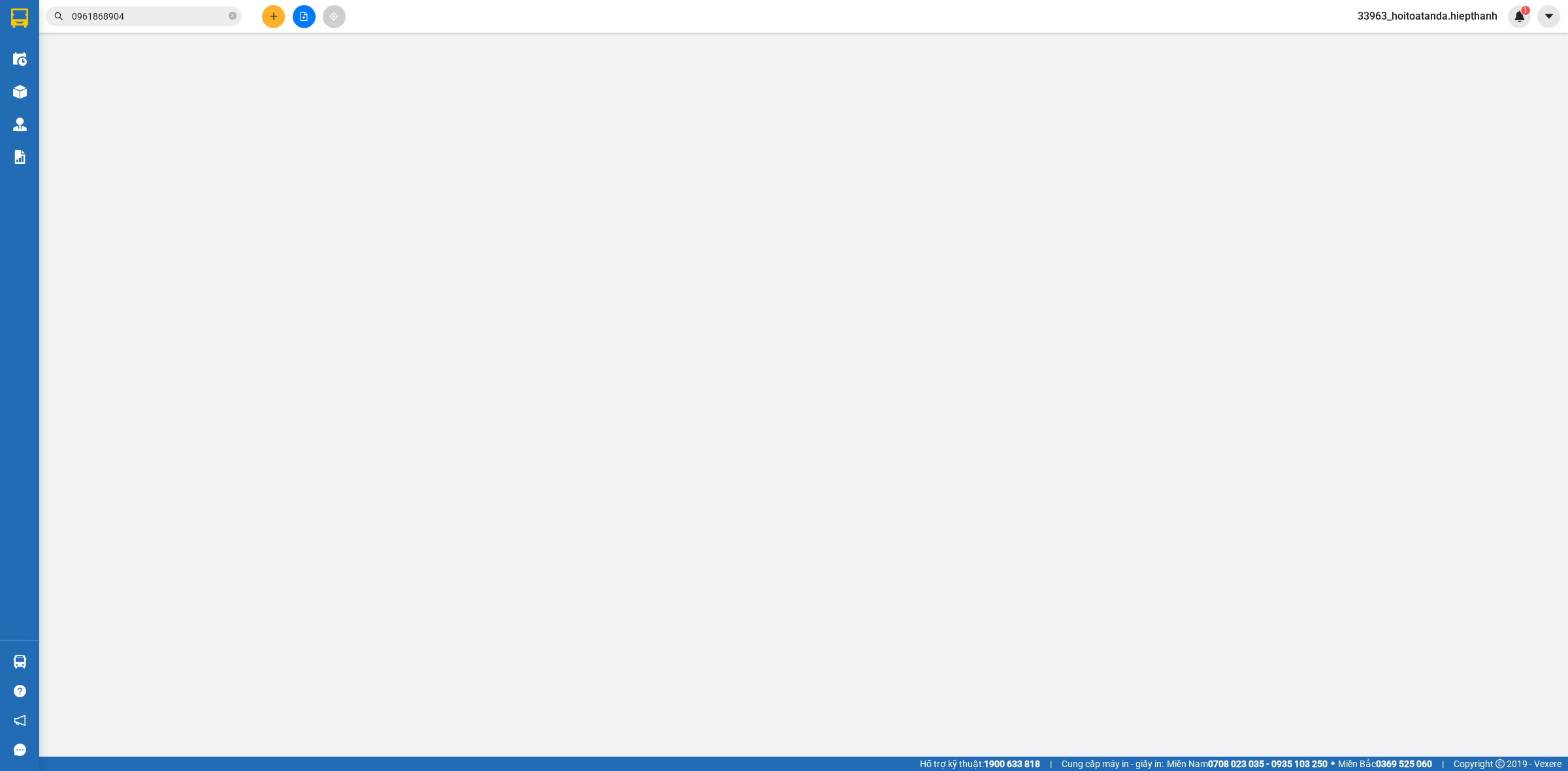
type input "0921733666"
type input "1.000"
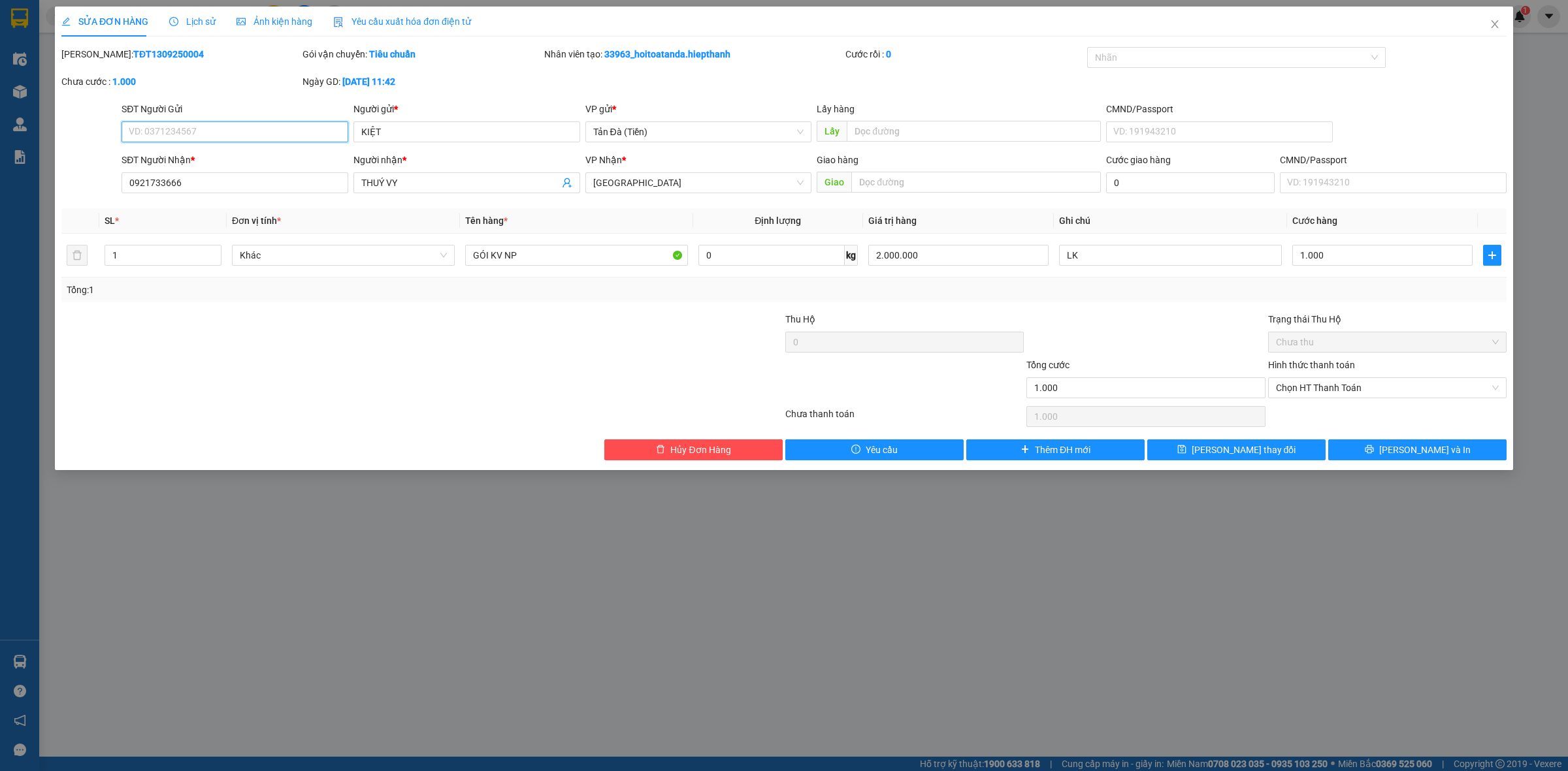
drag, startPoint x: 709, startPoint y: 181, endPoint x: 730, endPoint y: 194, distance: 24.7
click at [712, 181] on span "[GEOGRAPHIC_DATA]" at bounding box center [699, 182] width 211 height 19
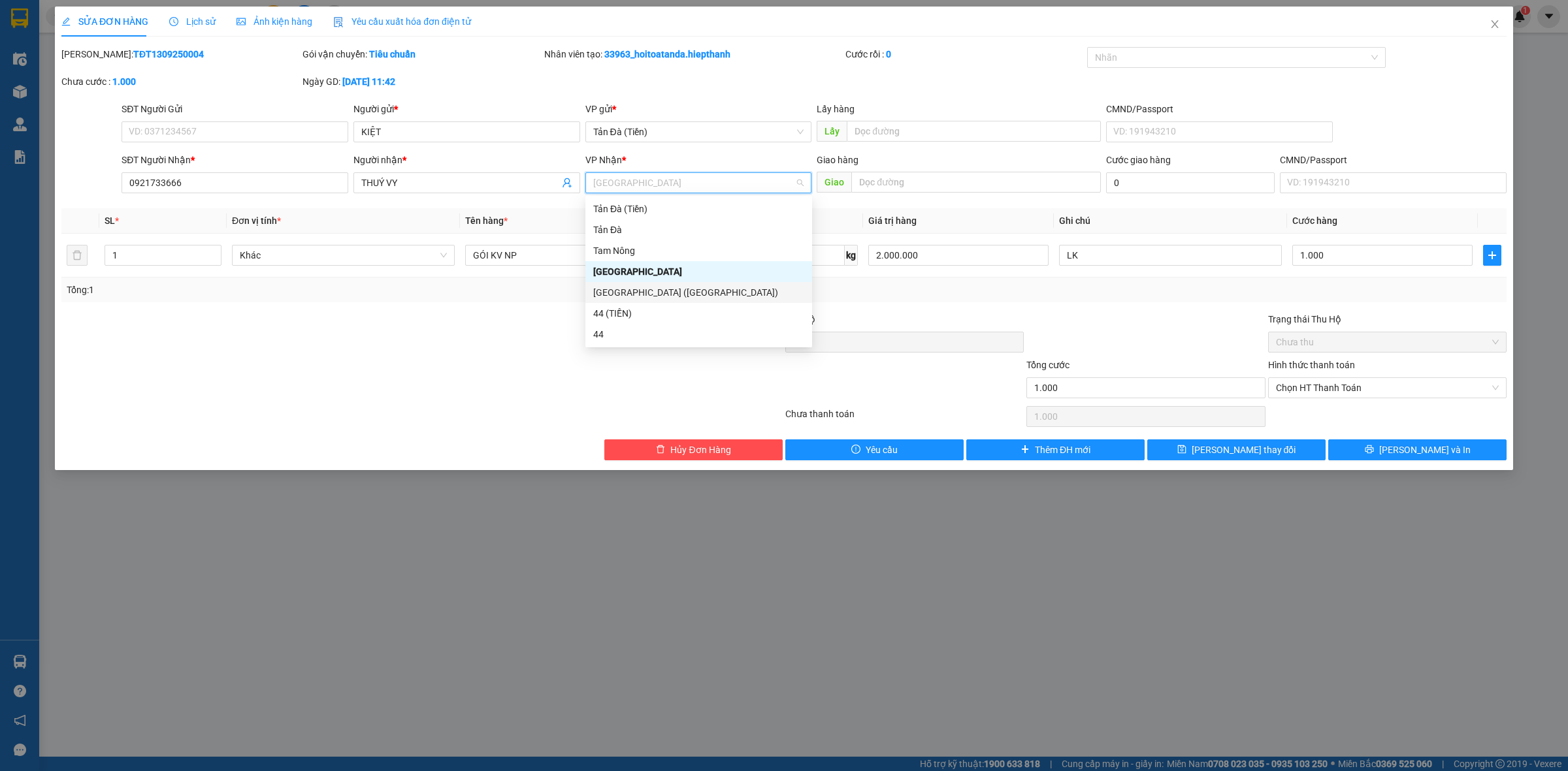
click at [659, 291] on div "[GEOGRAPHIC_DATA] ([GEOGRAPHIC_DATA])" at bounding box center [699, 292] width 211 height 14
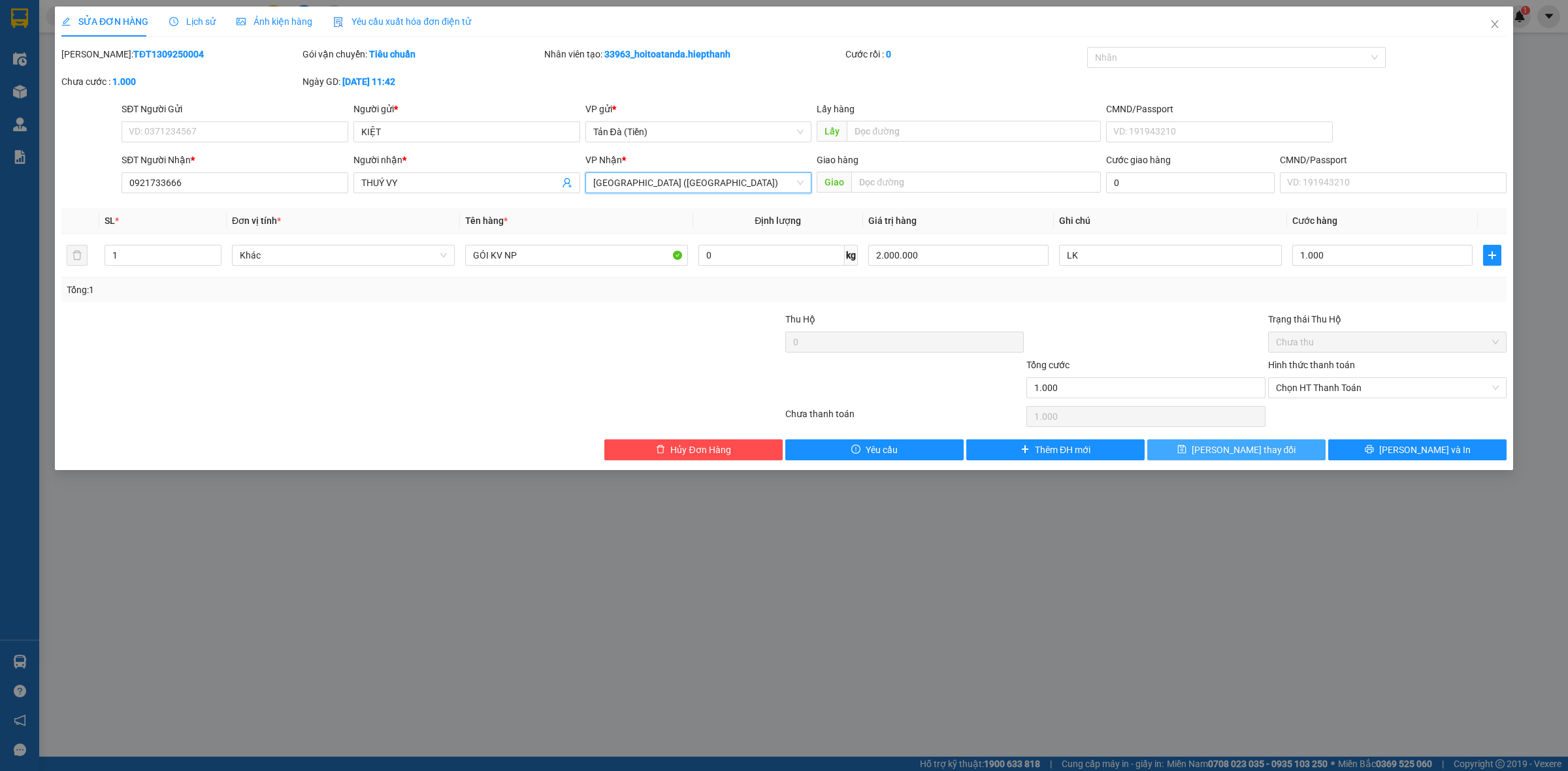
click at [1241, 454] on span "[PERSON_NAME] thay đổi" at bounding box center [1243, 449] width 104 height 14
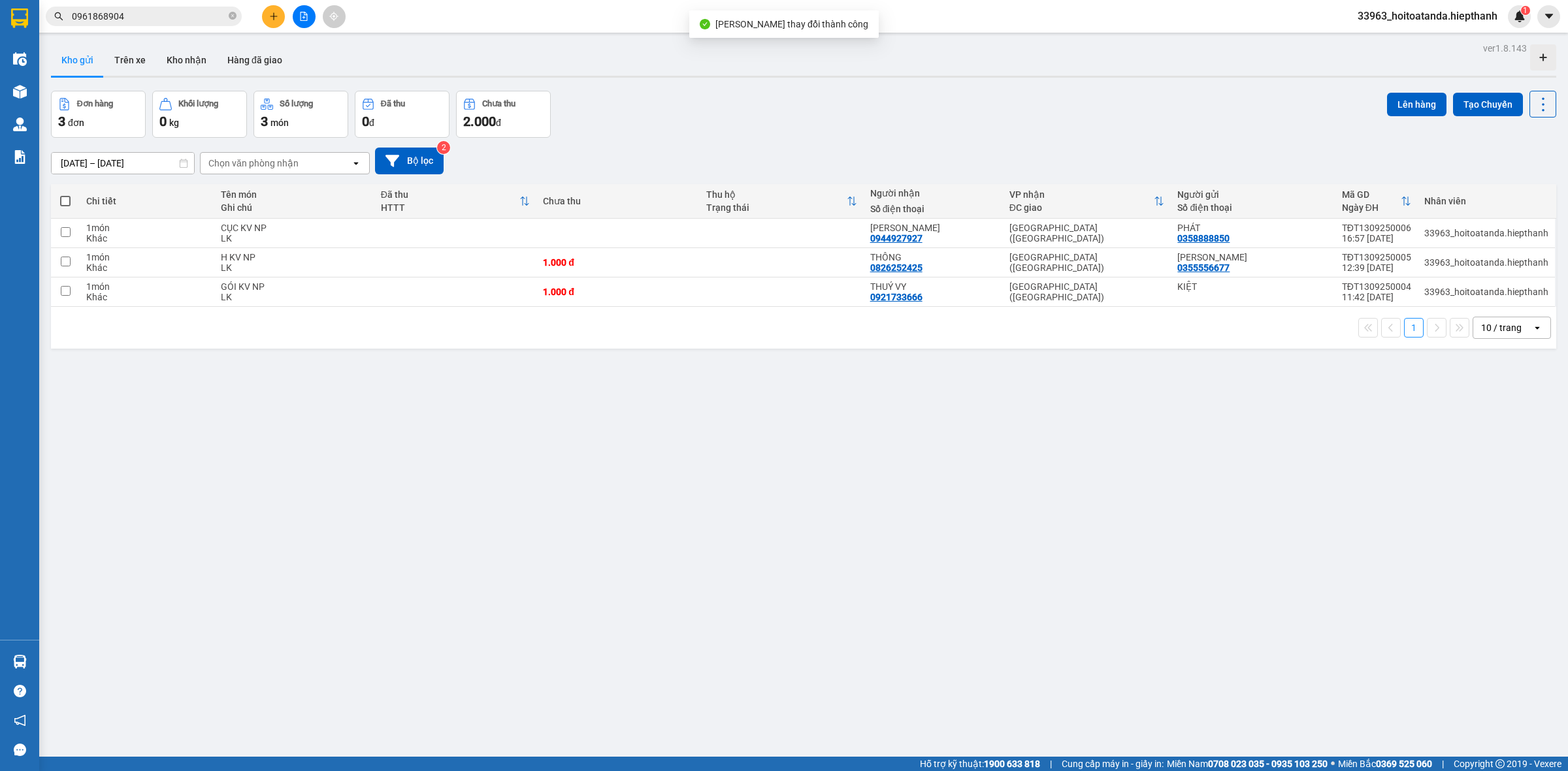
click at [1254, 194] on div "Người gửi" at bounding box center [1252, 194] width 151 height 11
